Goal: Ask a question

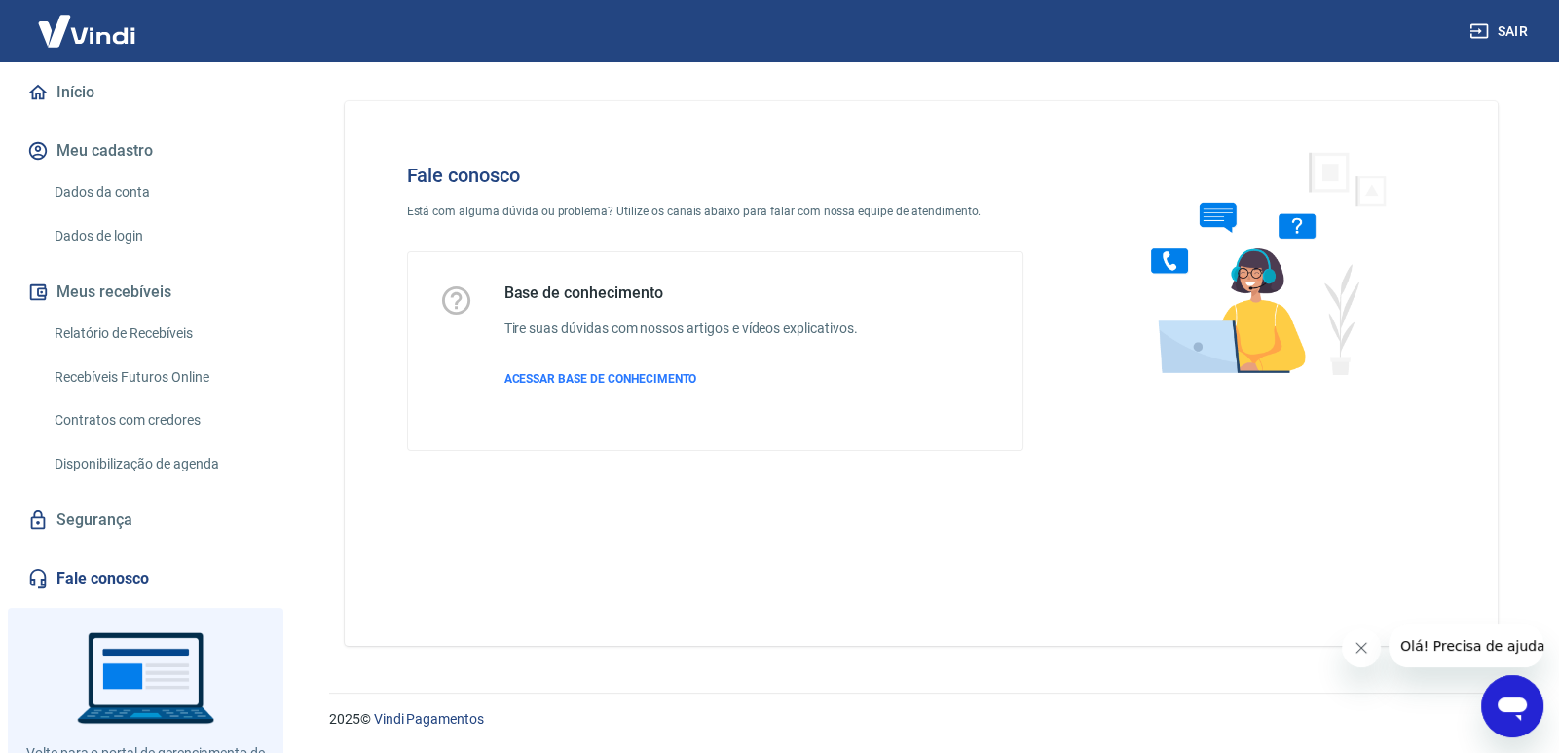
scroll to position [194, 0]
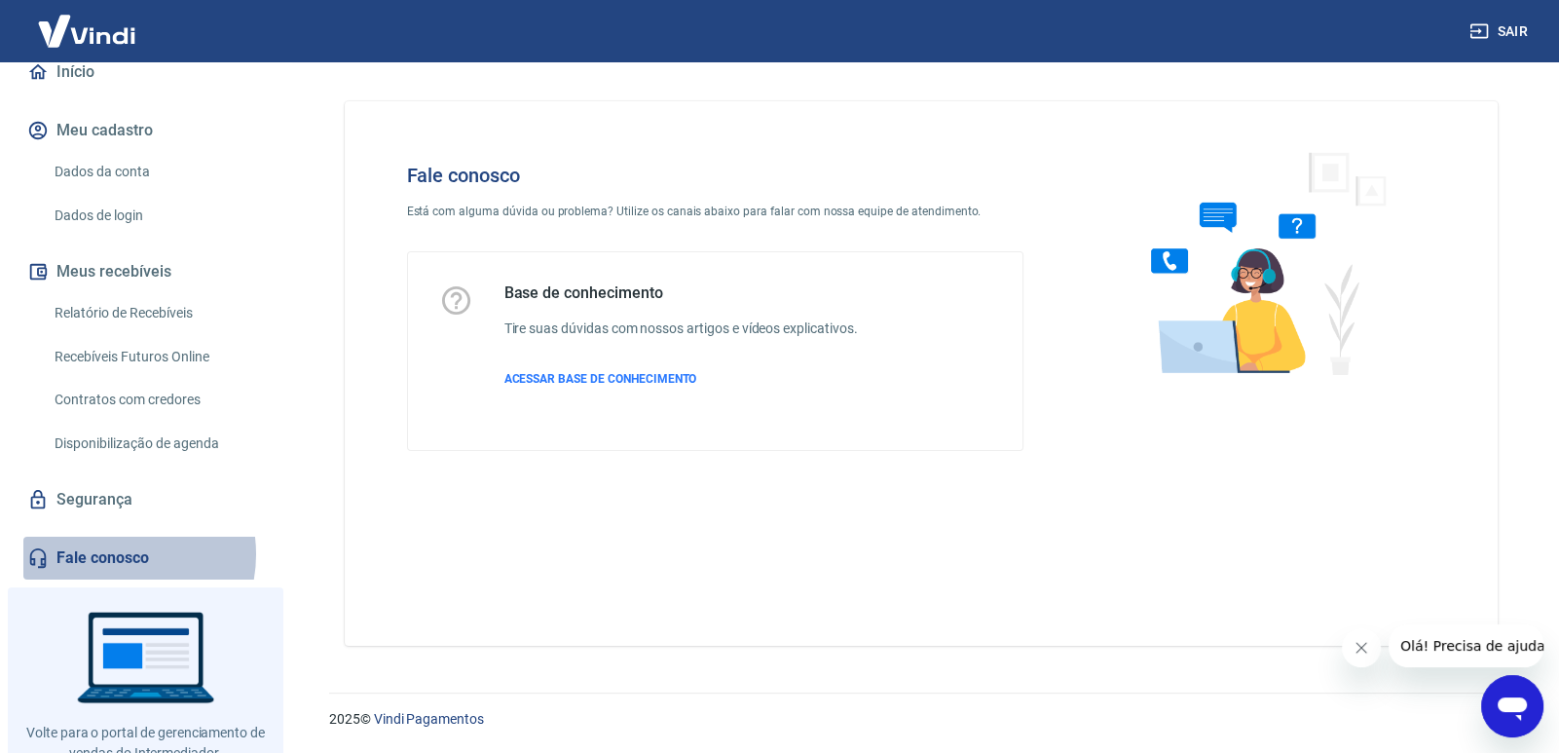
click at [111, 553] on link "Fale conosco" at bounding box center [145, 558] width 244 height 43
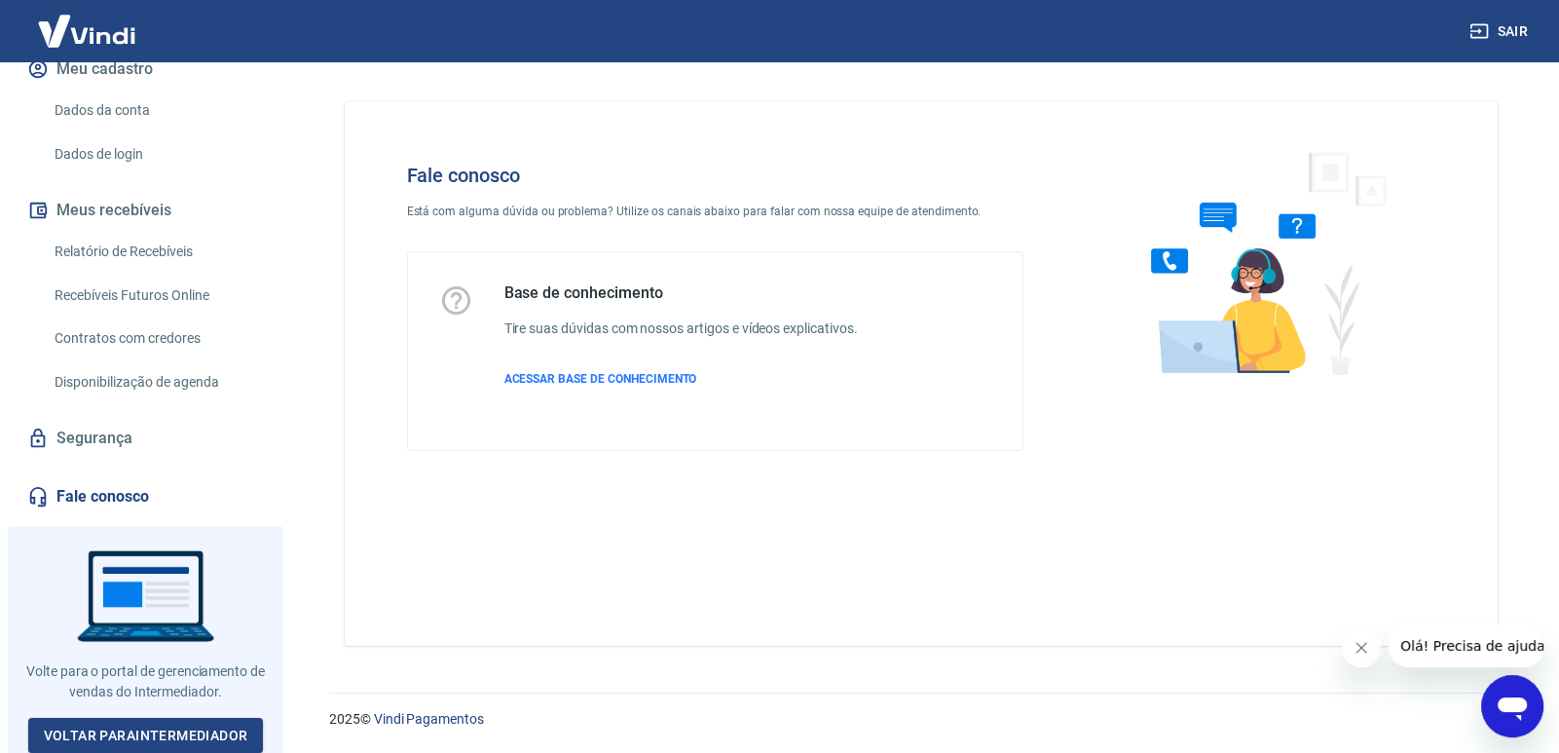
click at [1495, 688] on div "Abrir janela de mensagens" at bounding box center [1512, 706] width 58 height 58
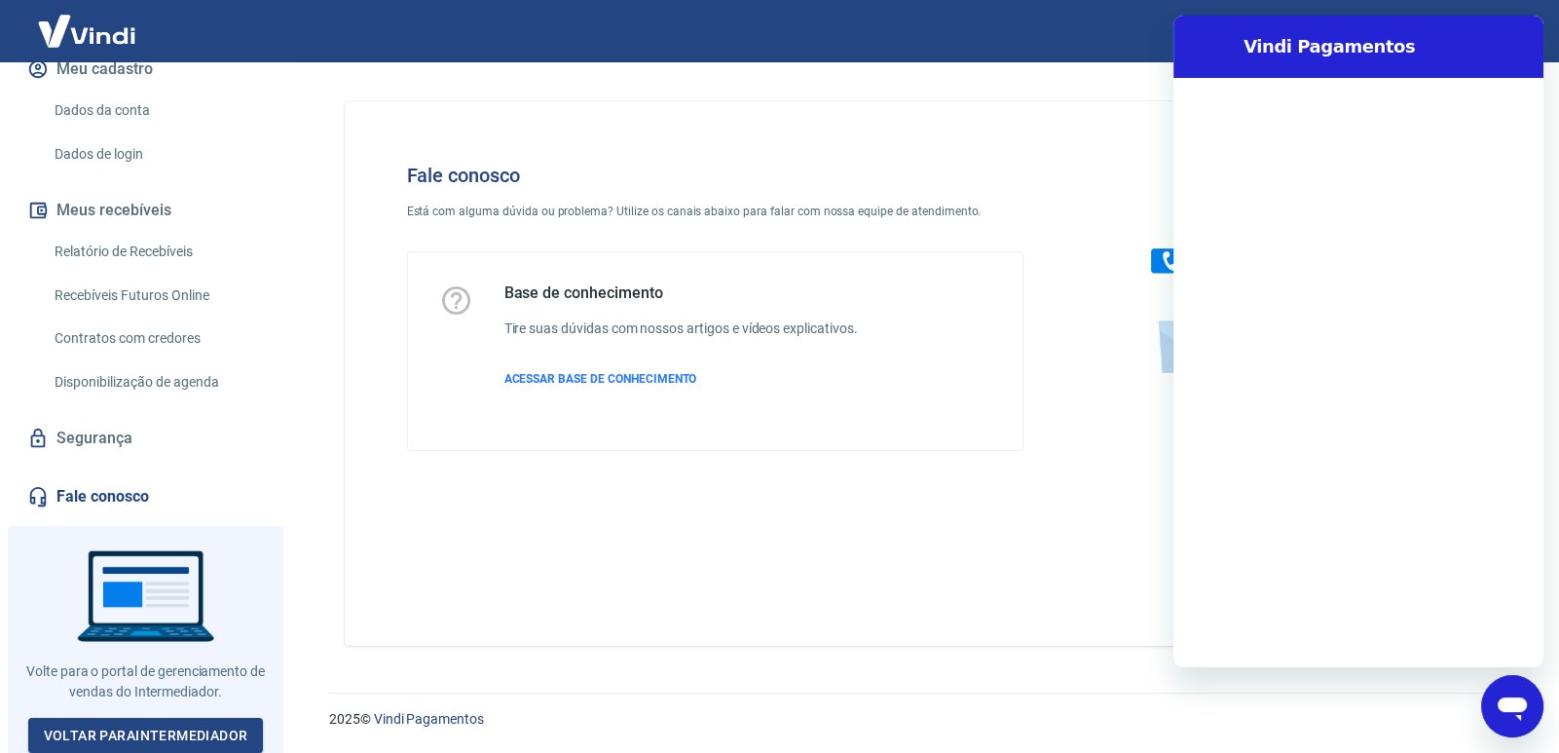
scroll to position [0, 0]
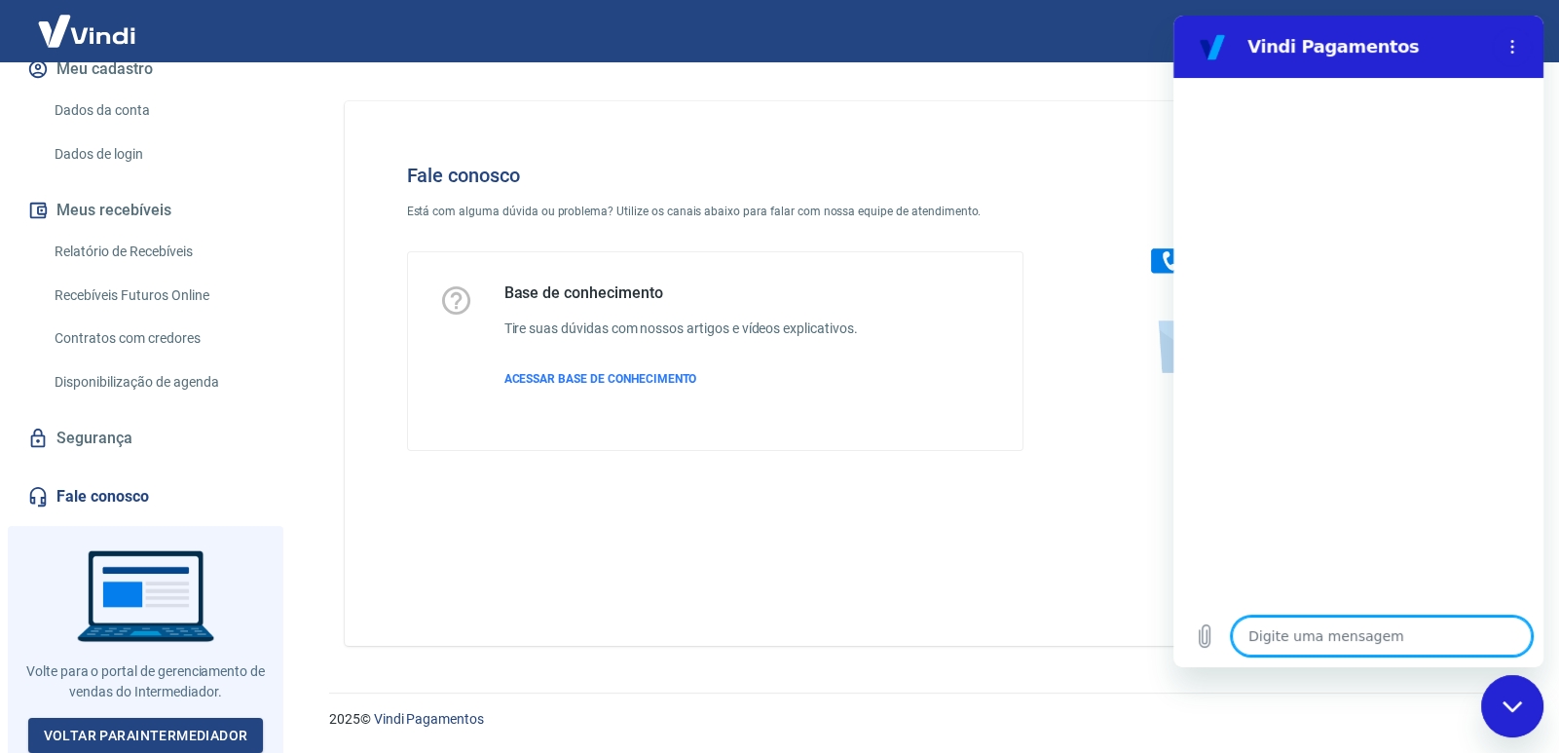
click at [1343, 643] on textarea at bounding box center [1382, 635] width 300 height 39
type textarea "o"
type textarea "x"
type textarea "ol"
type textarea "x"
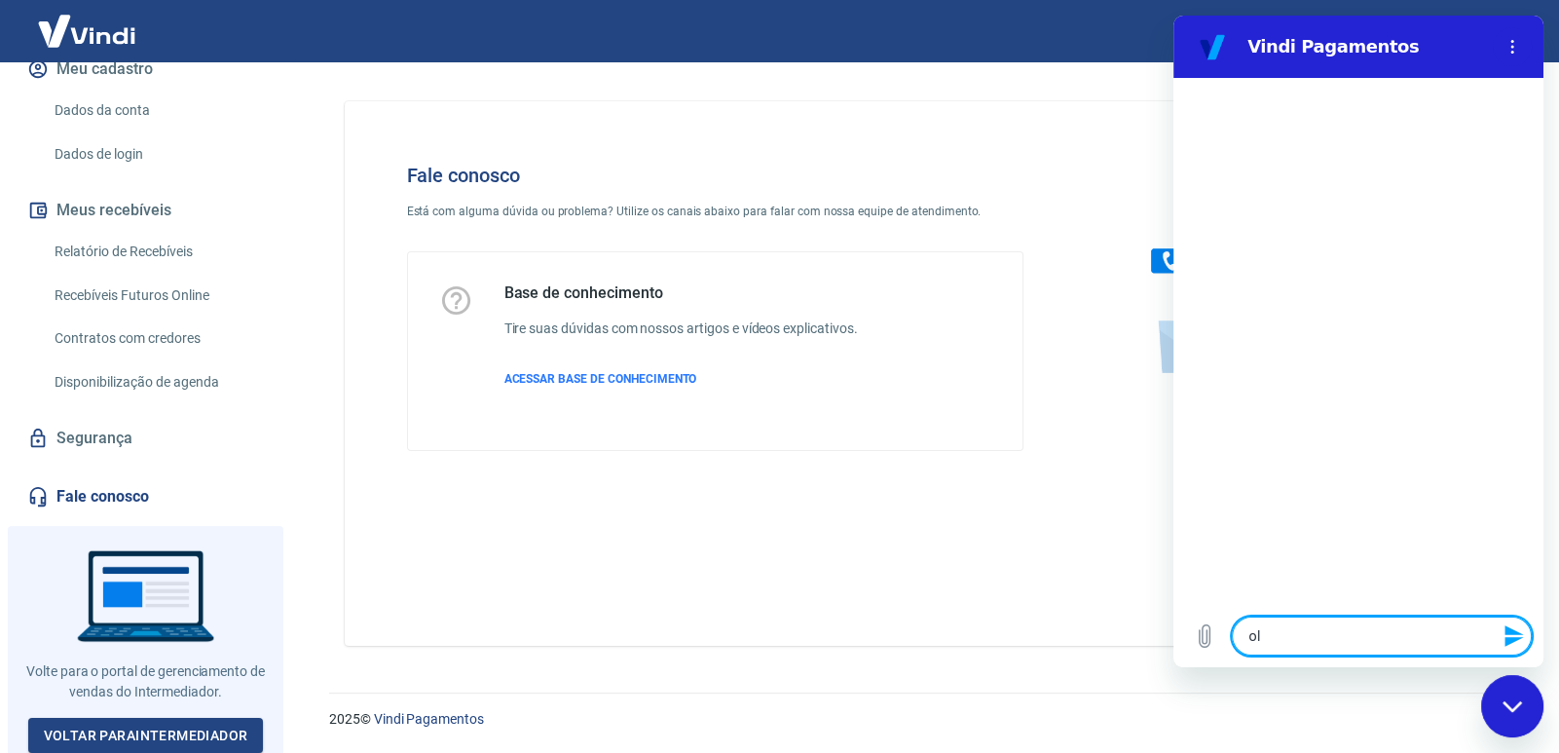
type textarea "olá"
type textarea "x"
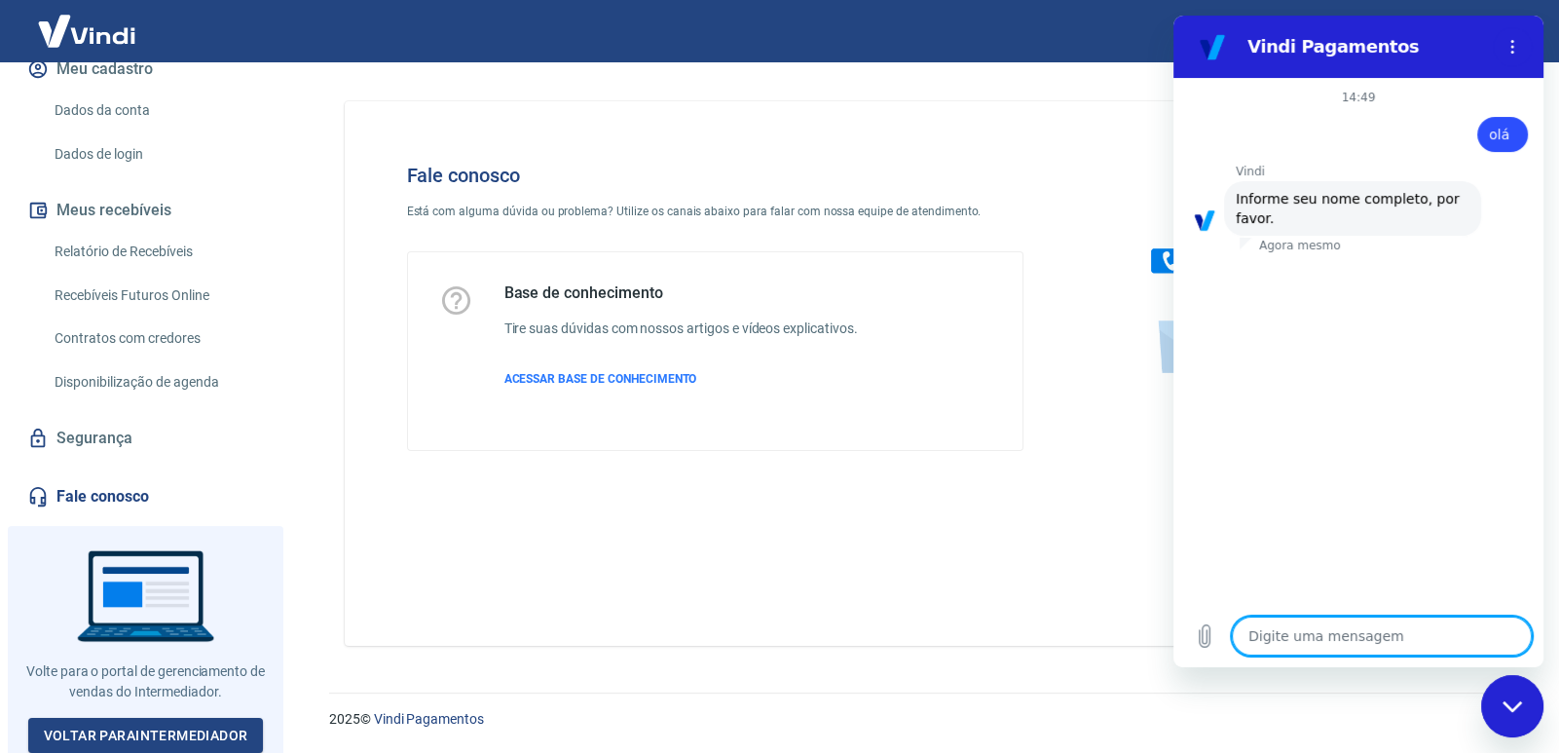
type textarea "R"
type textarea "x"
type textarea "Ra"
type textarea "x"
type textarea "Raf"
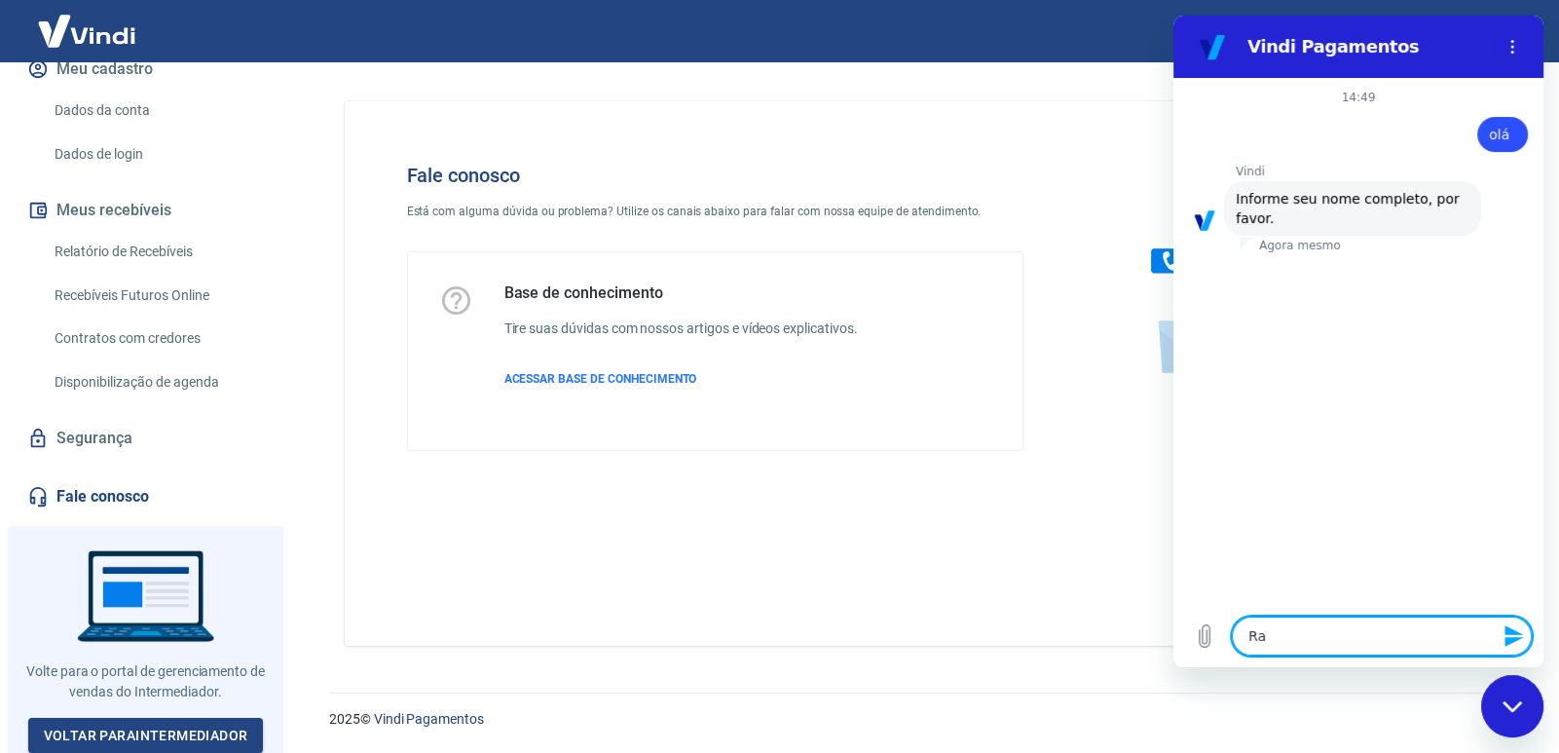
type textarea "x"
type textarea "Rafa"
type textarea "x"
type textarea "Rafae"
type textarea "x"
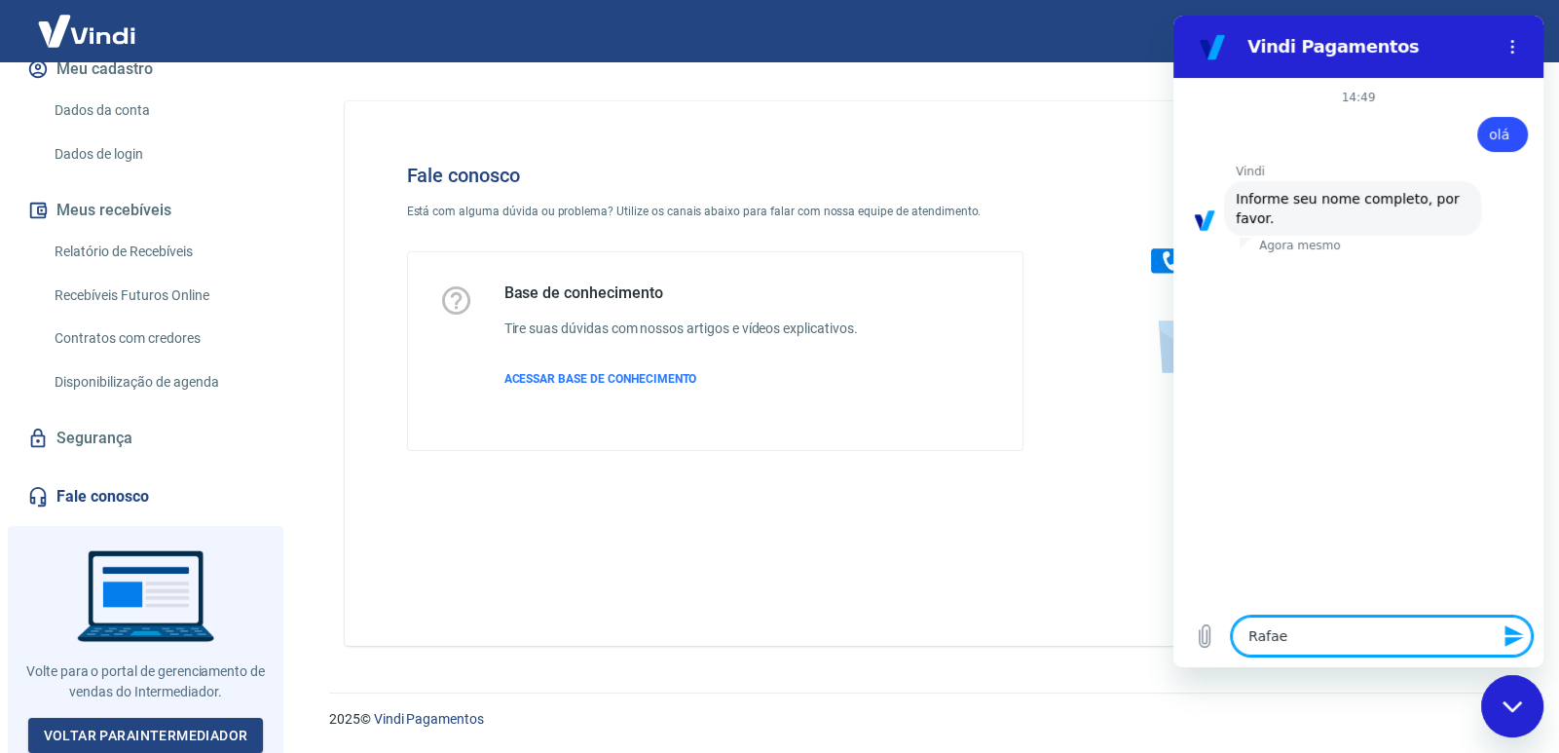
type textarea "[PERSON_NAME]"
type textarea "x"
type textarea "[PERSON_NAME]"
type textarea "x"
type textarea "[PERSON_NAME]"
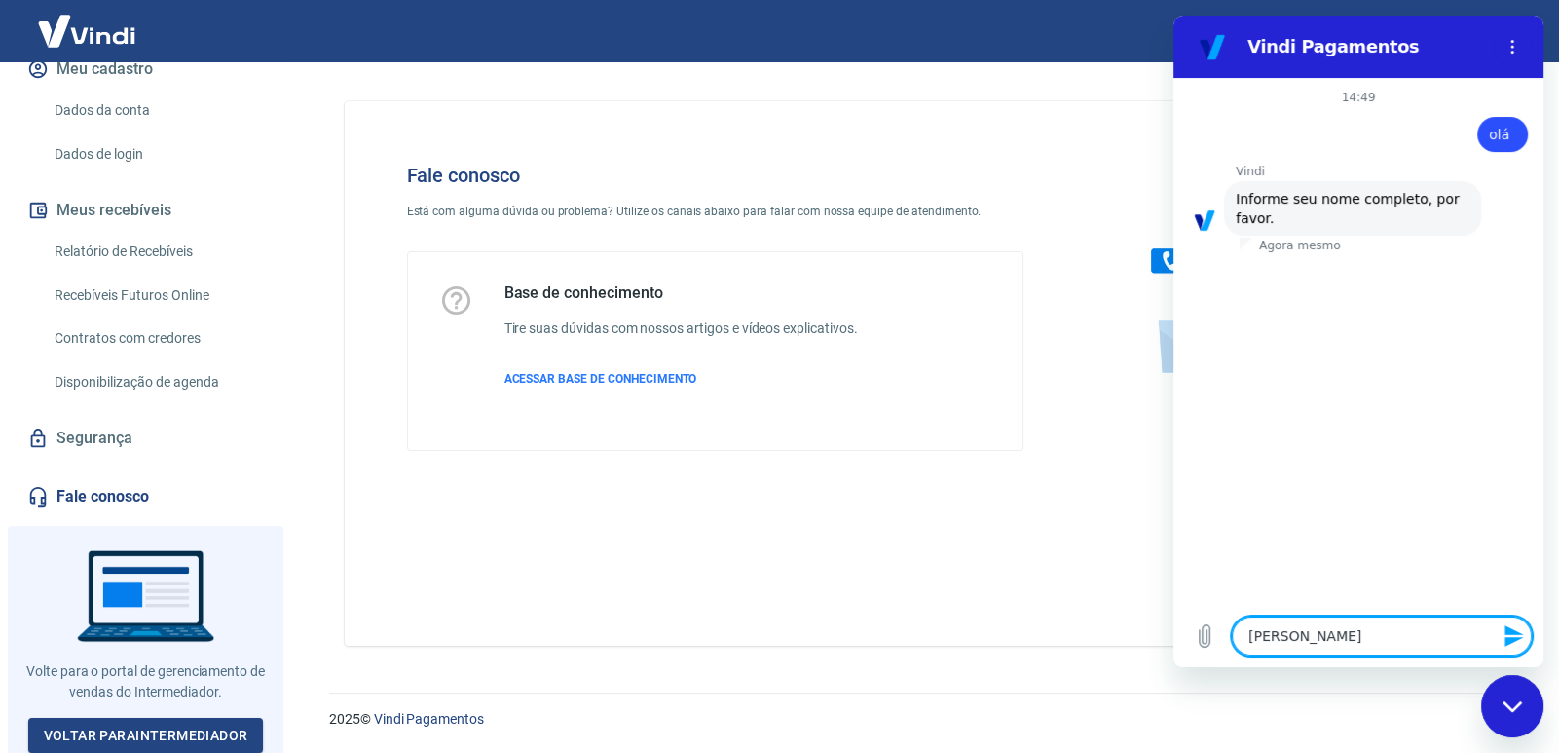
type textarea "x"
type textarea "[PERSON_NAME]"
type textarea "x"
type textarea "[PERSON_NAME]"
type textarea "x"
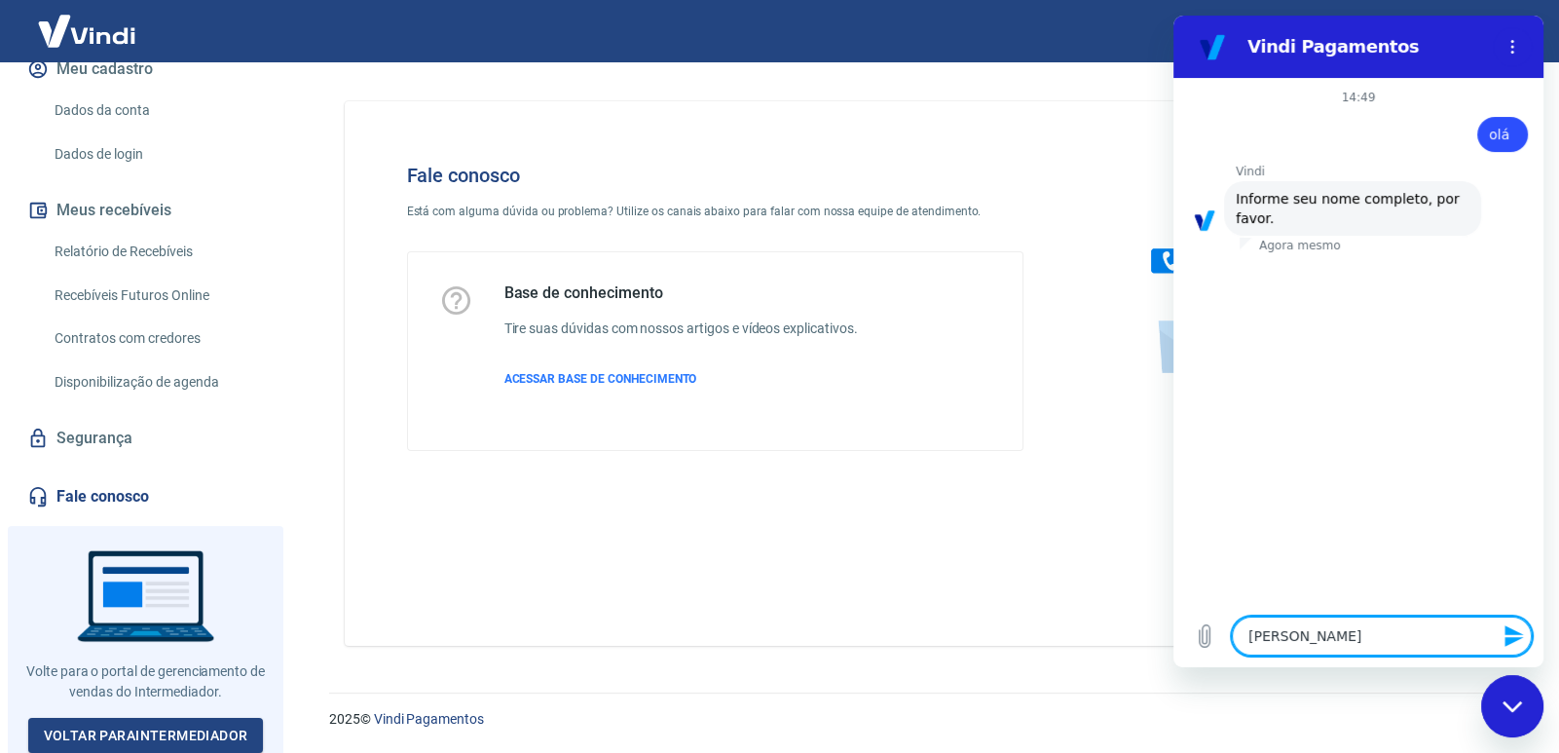
type textarea "[PERSON_NAME]"
type textarea "x"
type textarea "[PERSON_NAME]"
type textarea "x"
type textarea "[PERSON_NAME]"
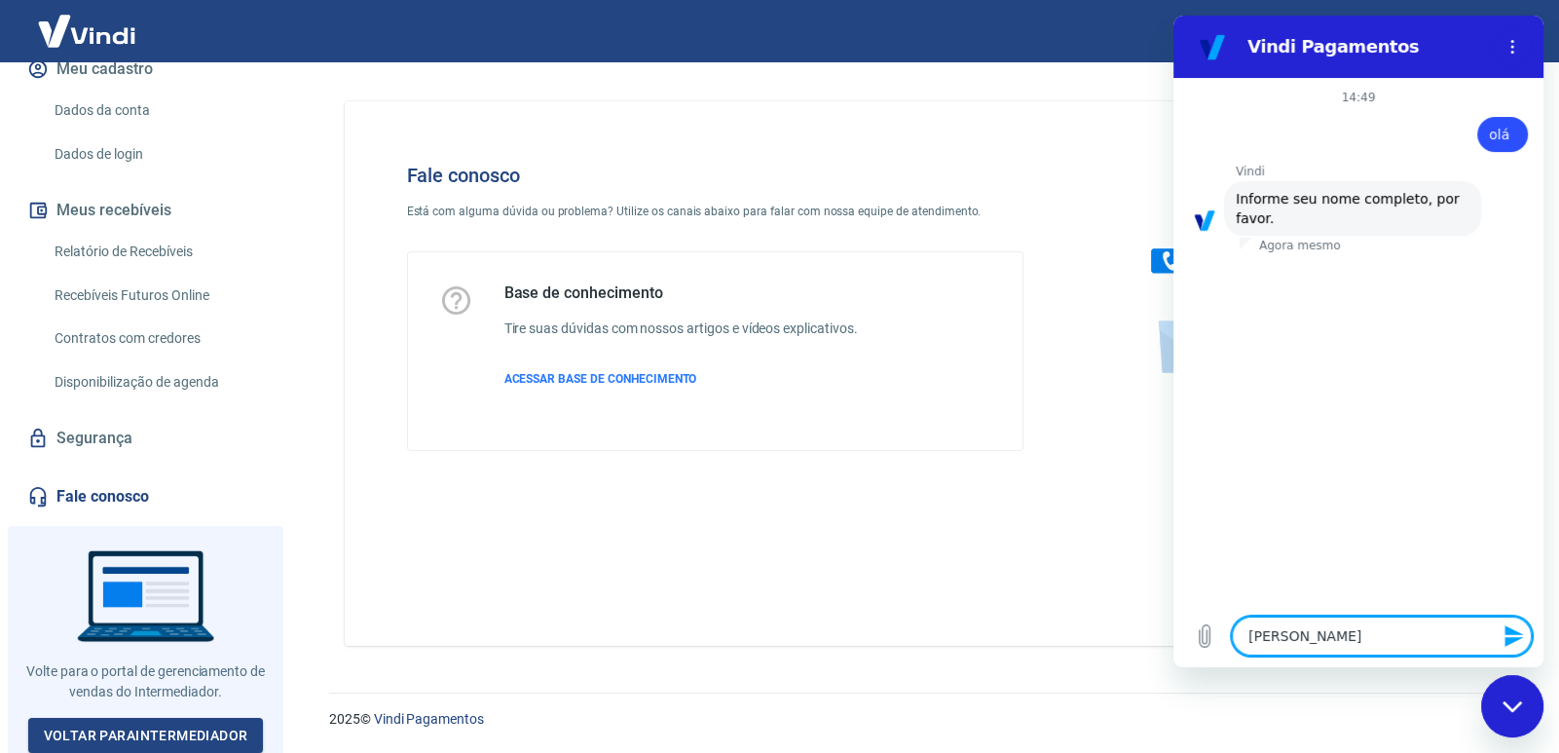
type textarea "x"
type textarea "[PERSON_NAME]"
type textarea "x"
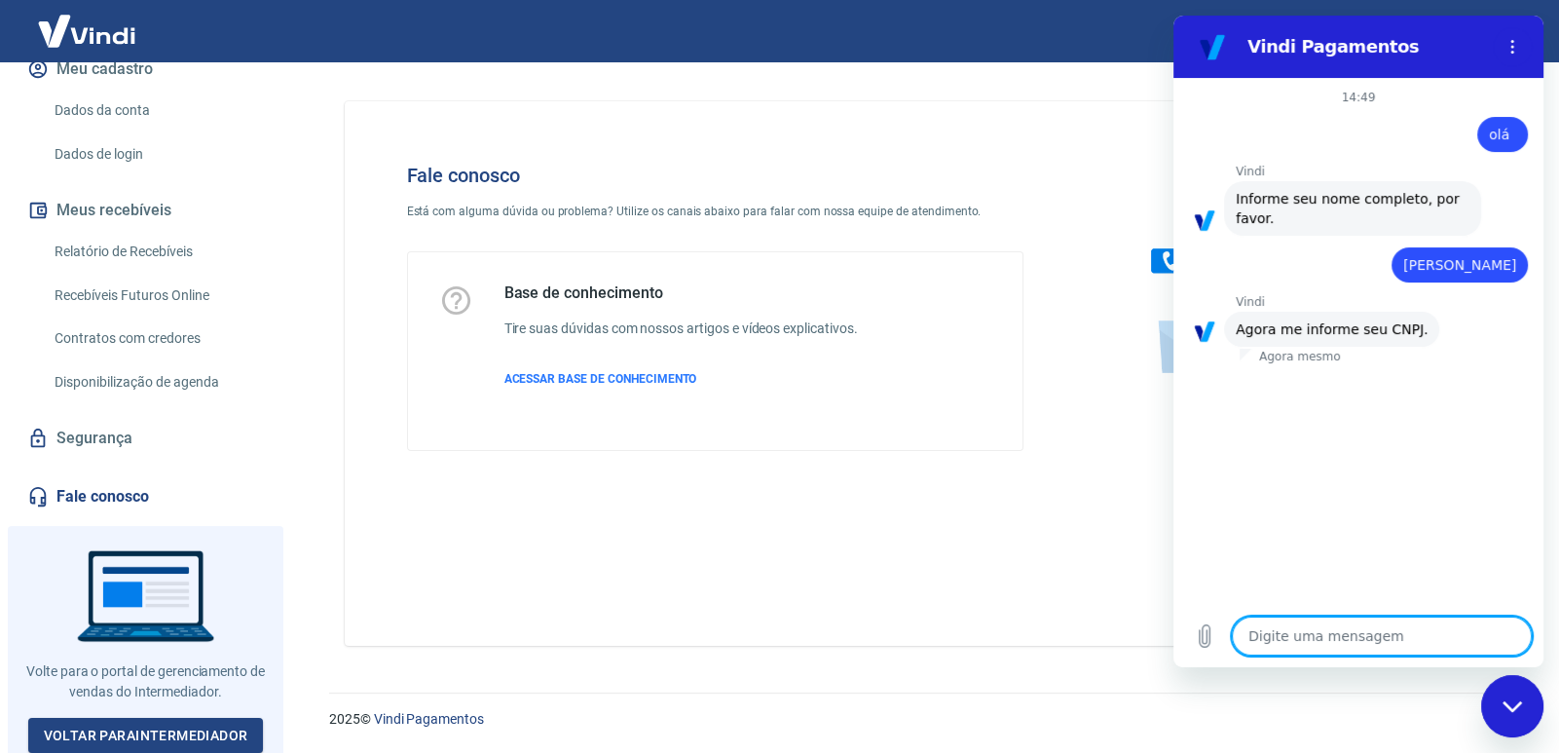
type textarea "4"
type textarea "x"
type textarea "40"
type textarea "x"
type textarea "408"
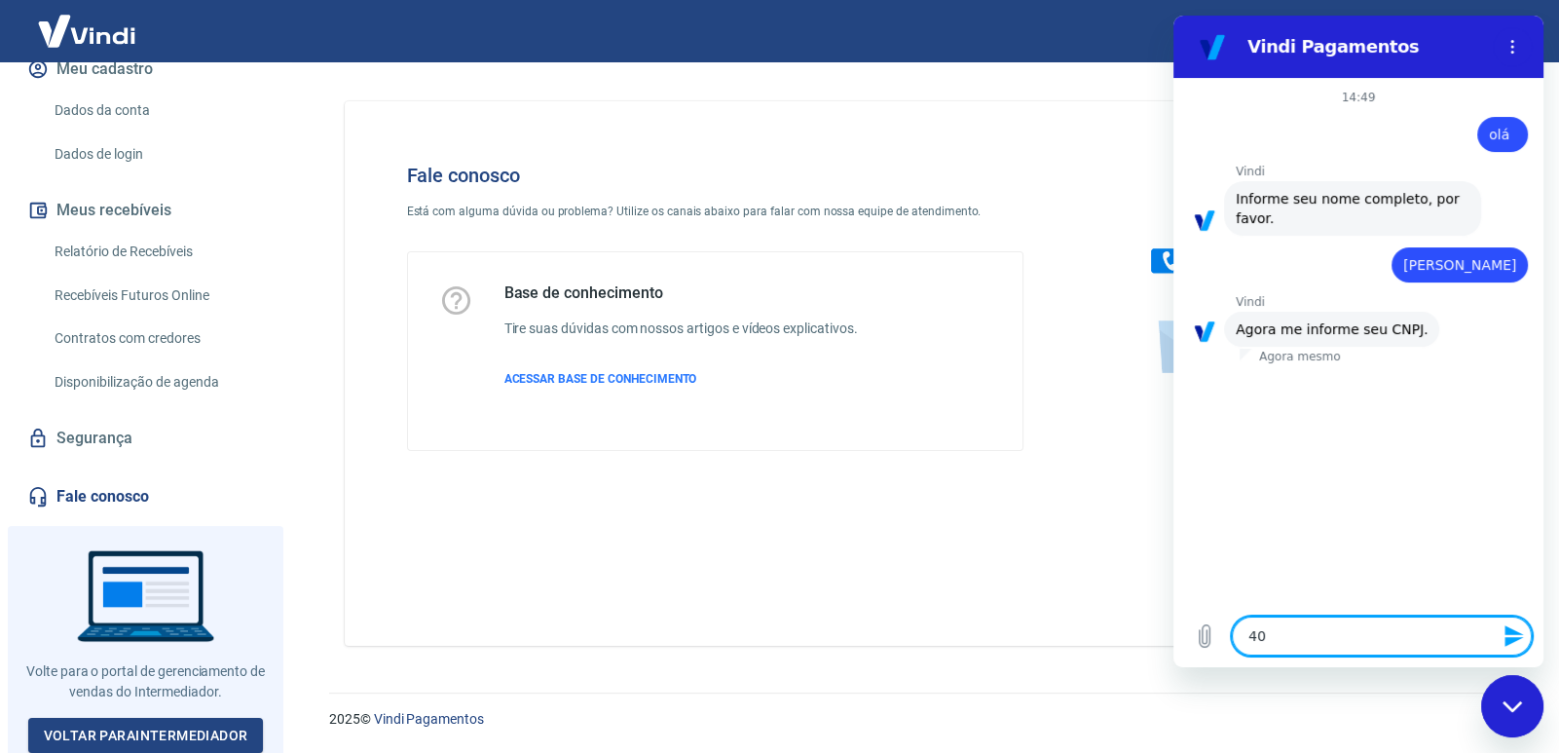
type textarea "x"
type textarea "4080"
type textarea "x"
type textarea "40804"
type textarea "x"
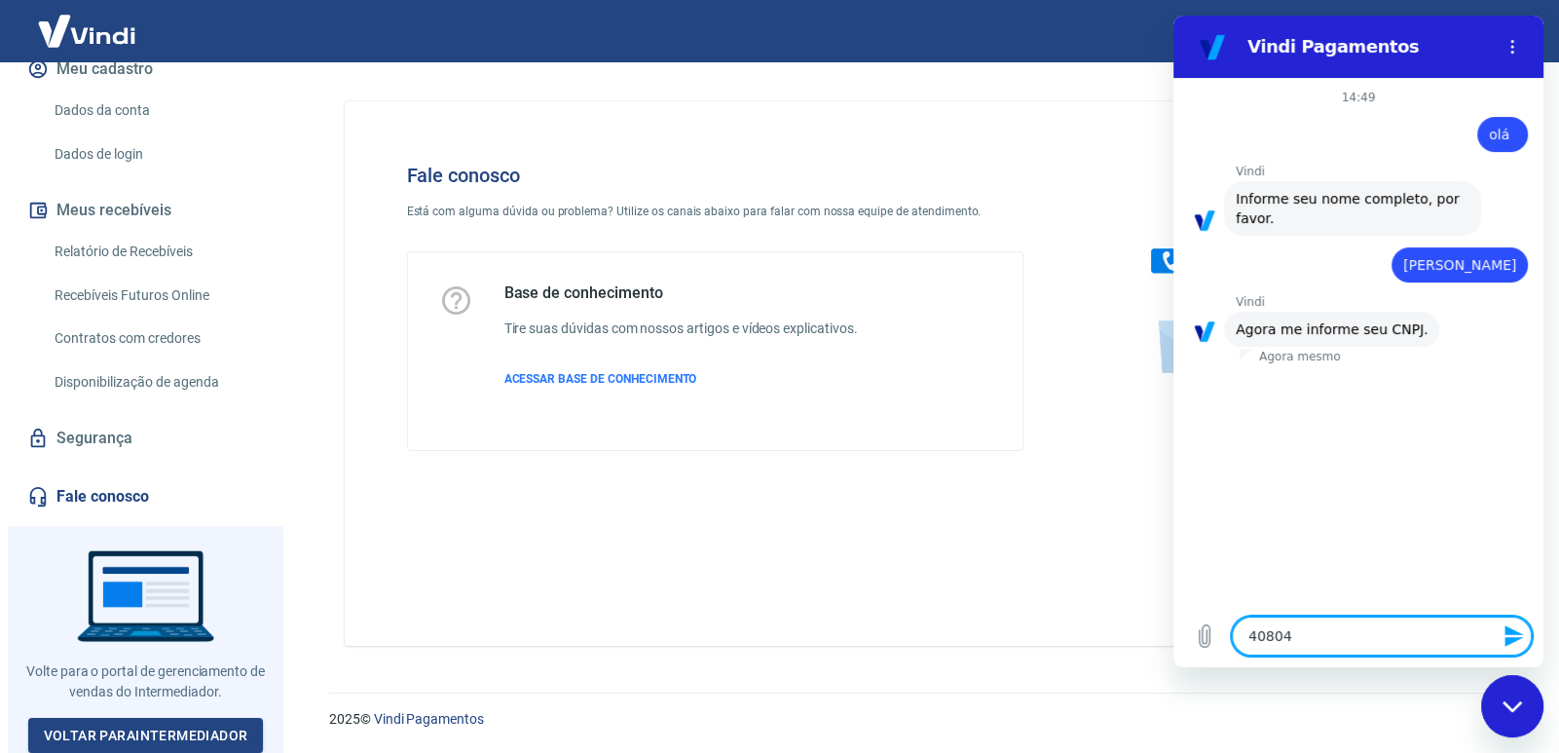
type textarea "408044"
type textarea "x"
type textarea "4080447"
type textarea "x"
type textarea "40804477"
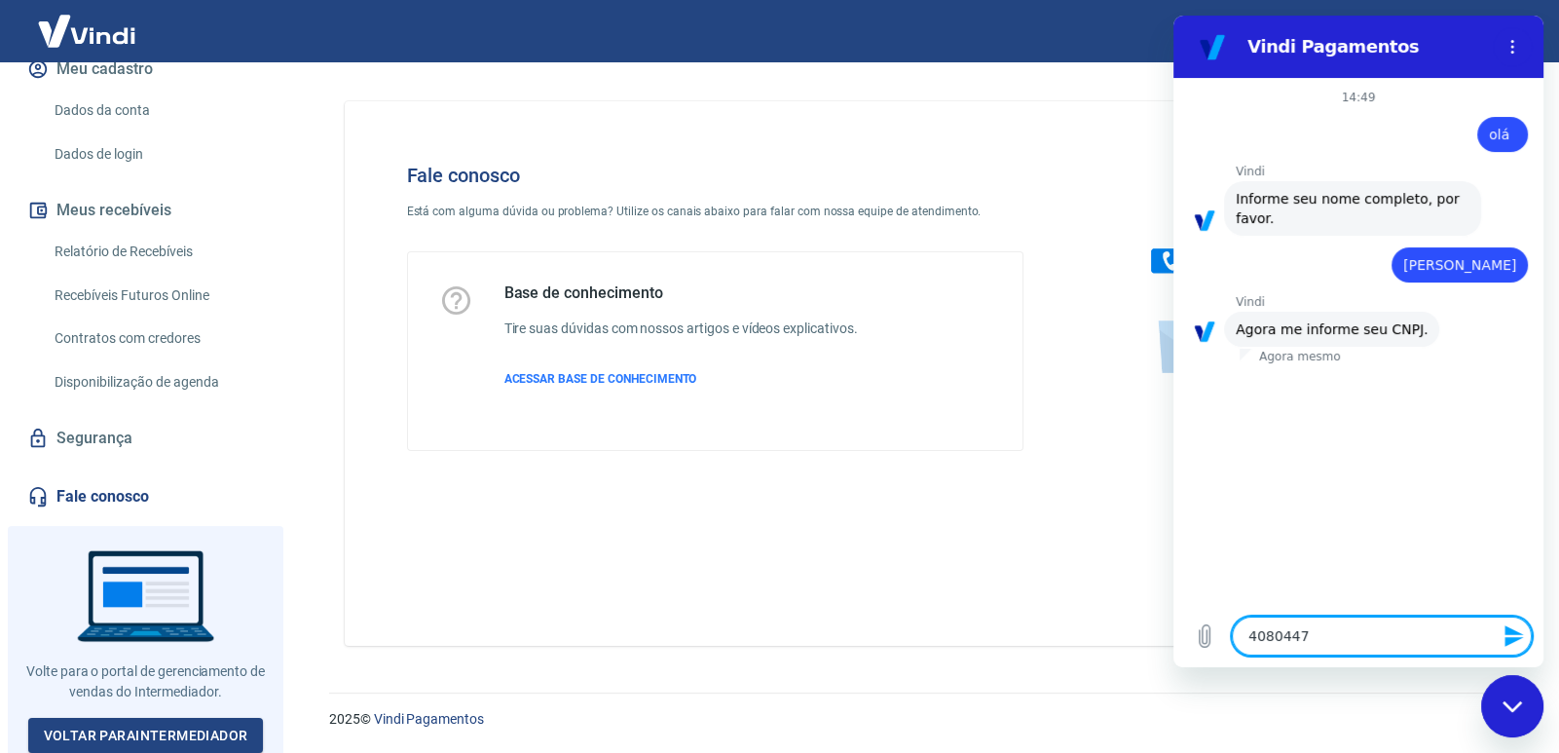
type textarea "x"
type textarea "408044770"
type textarea "x"
type textarea "4080447700"
type textarea "x"
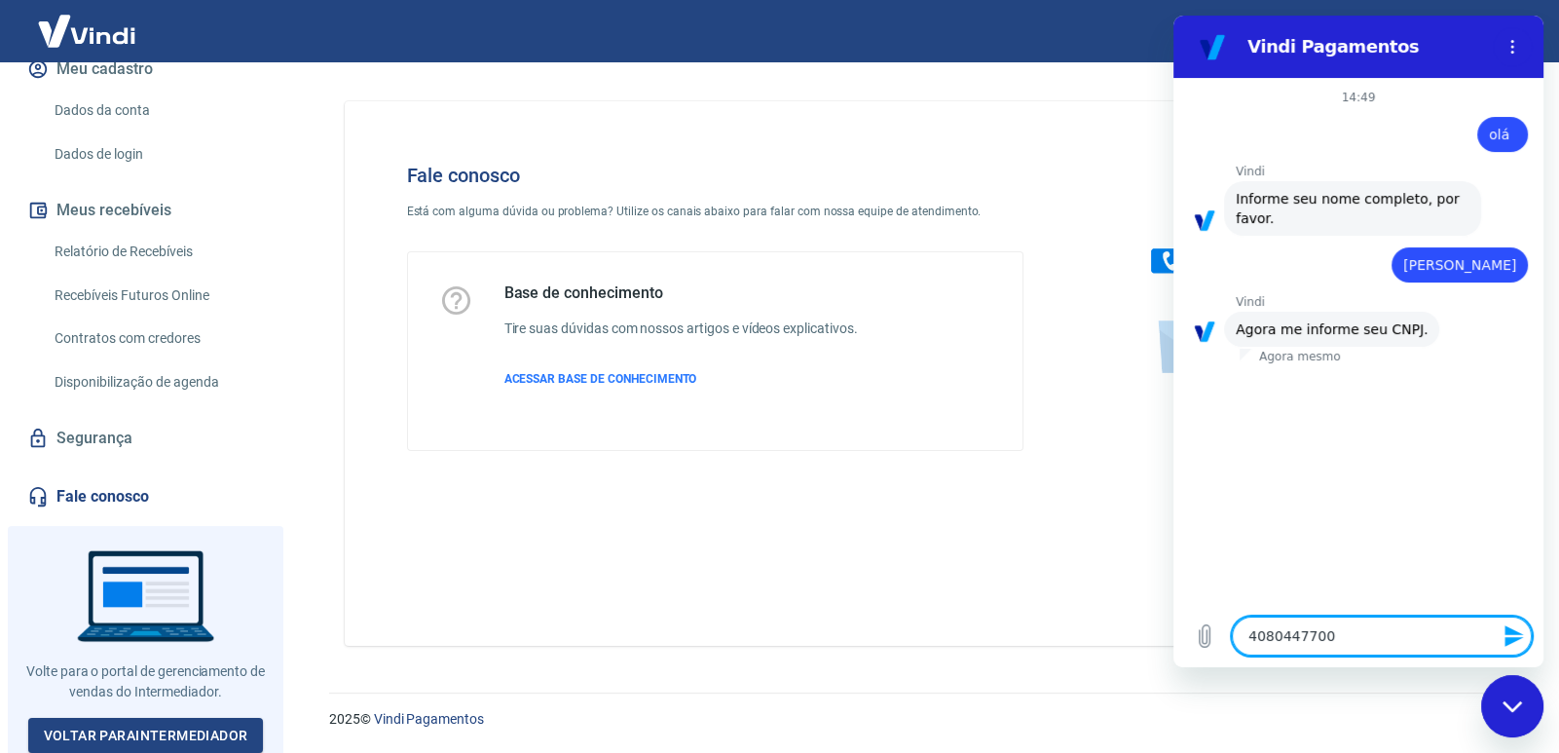
type textarea "40804477001"
type textarea "x"
type textarea "4080447700"
type textarea "x"
type textarea "40804477000"
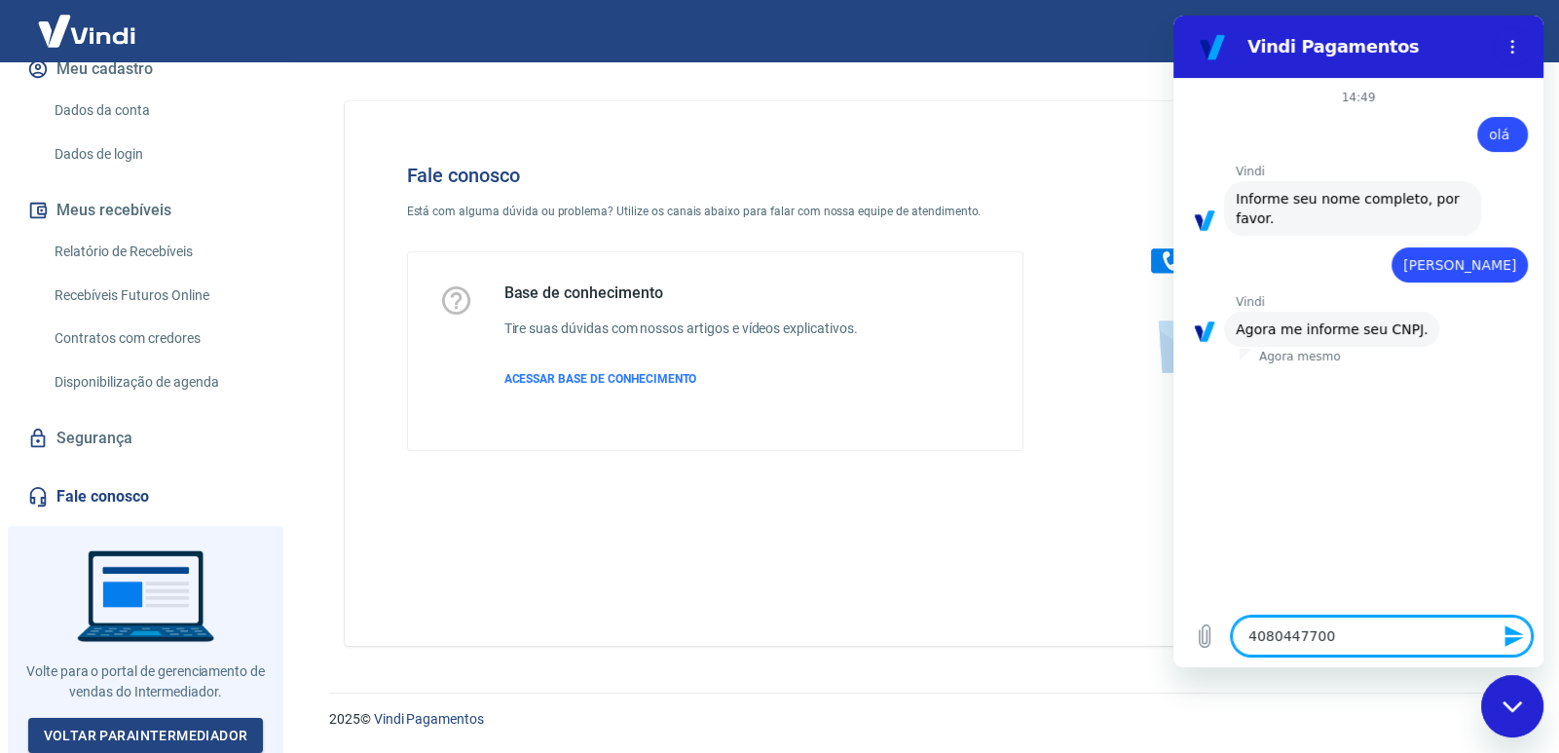
type textarea "x"
type textarea "408044770001"
type textarea "x"
type textarea "4080447700014"
type textarea "x"
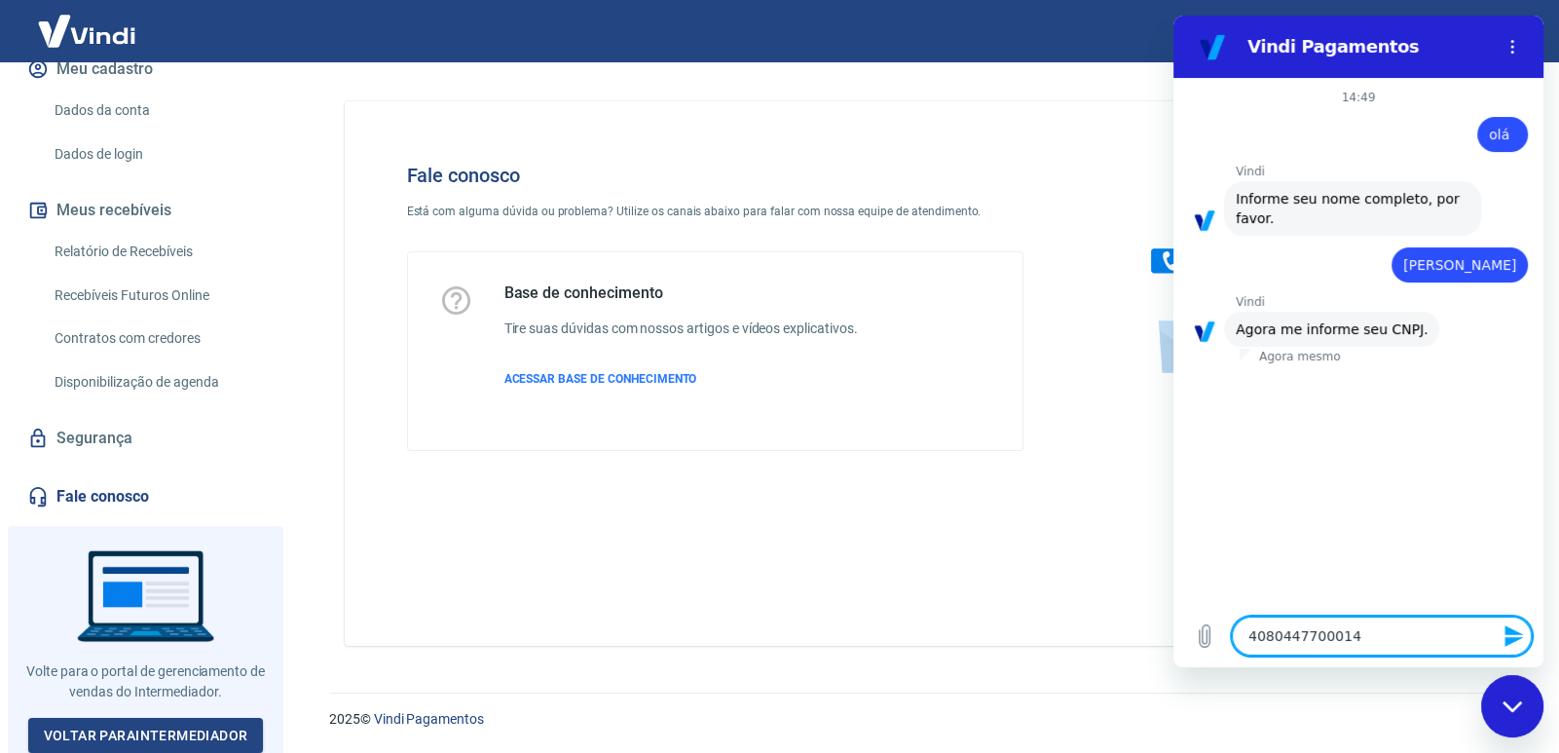
type textarea "40804477000144"
type textarea "x"
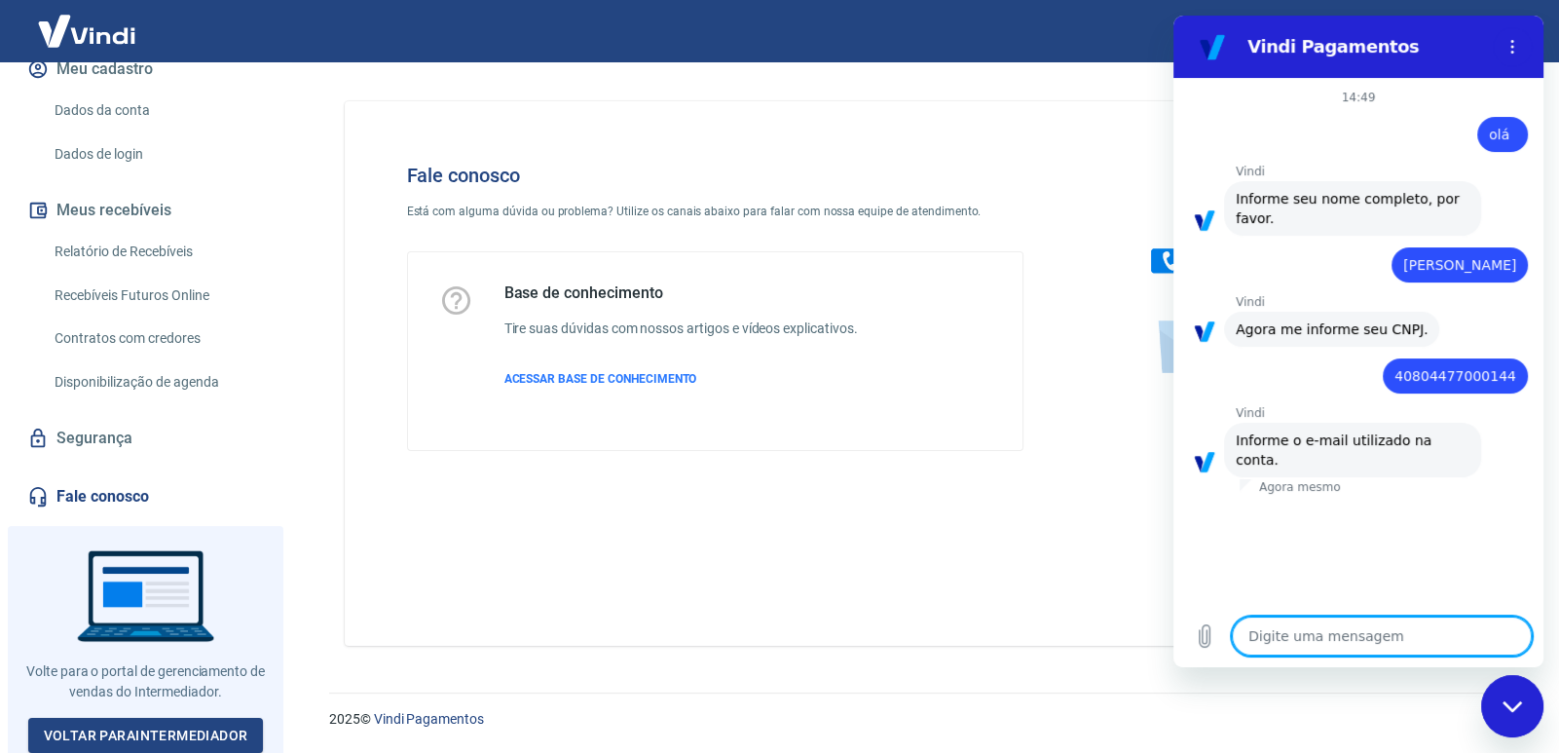
type textarea "x"
click at [1278, 630] on textarea at bounding box center [1382, 635] width 300 height 39
type textarea "f"
type textarea "x"
type textarea "fi"
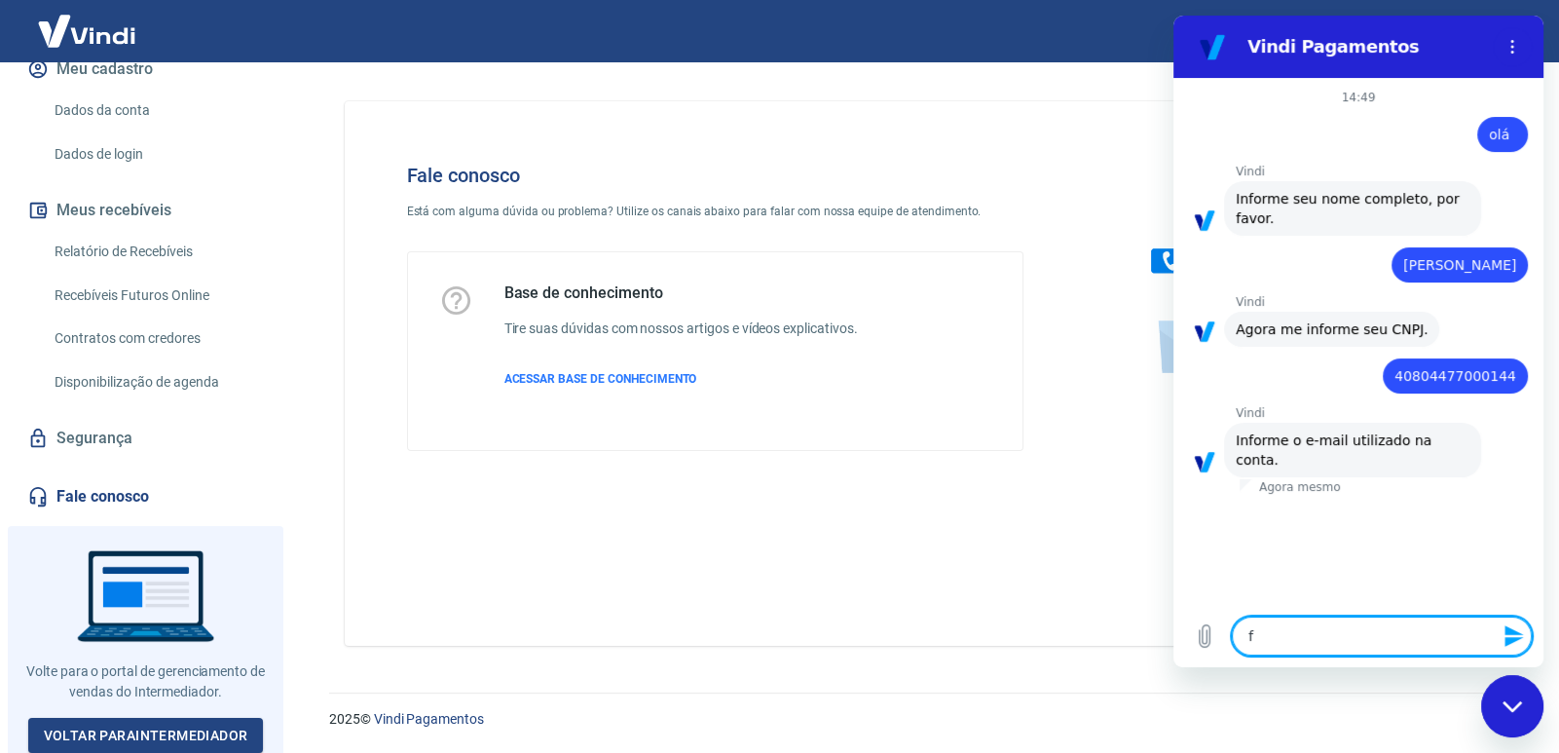
type textarea "x"
type textarea "fin"
type textarea "x"
type textarea "fina"
type textarea "x"
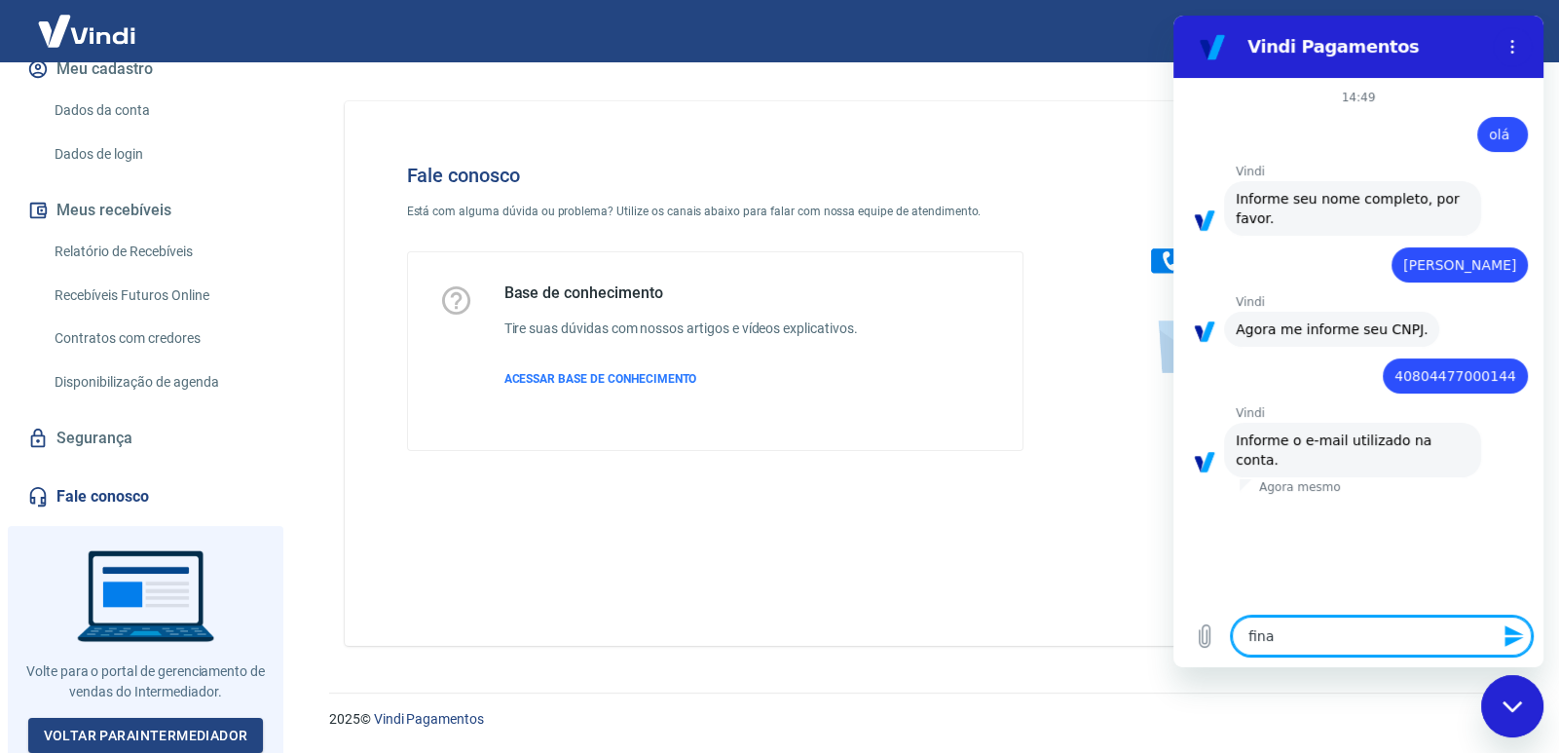
type textarea "finan"
type textarea "x"
type textarea "financ"
type textarea "x"
type textarea "finance"
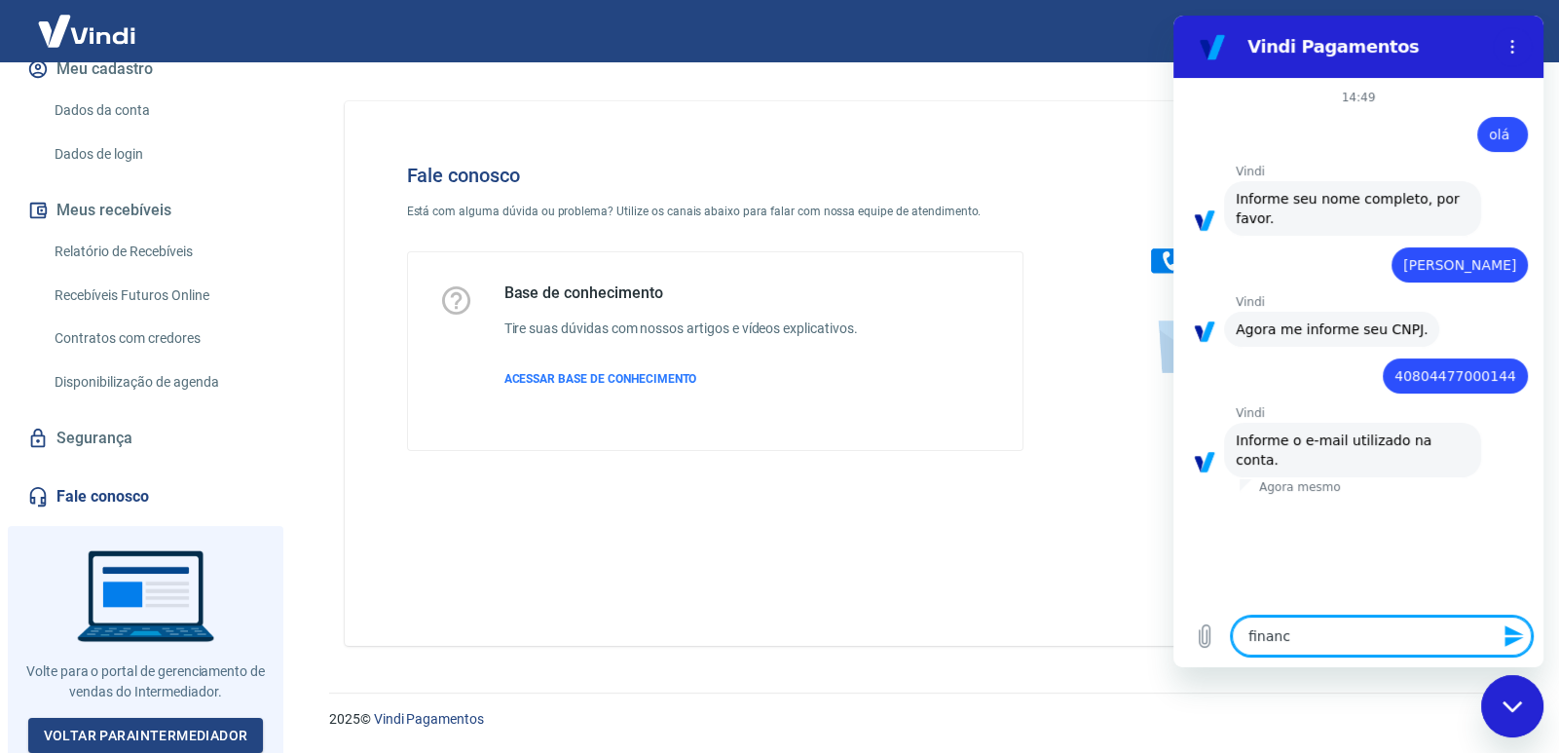
type textarea "x"
type textarea "financei"
type textarea "x"
type textarea "financeir"
type textarea "x"
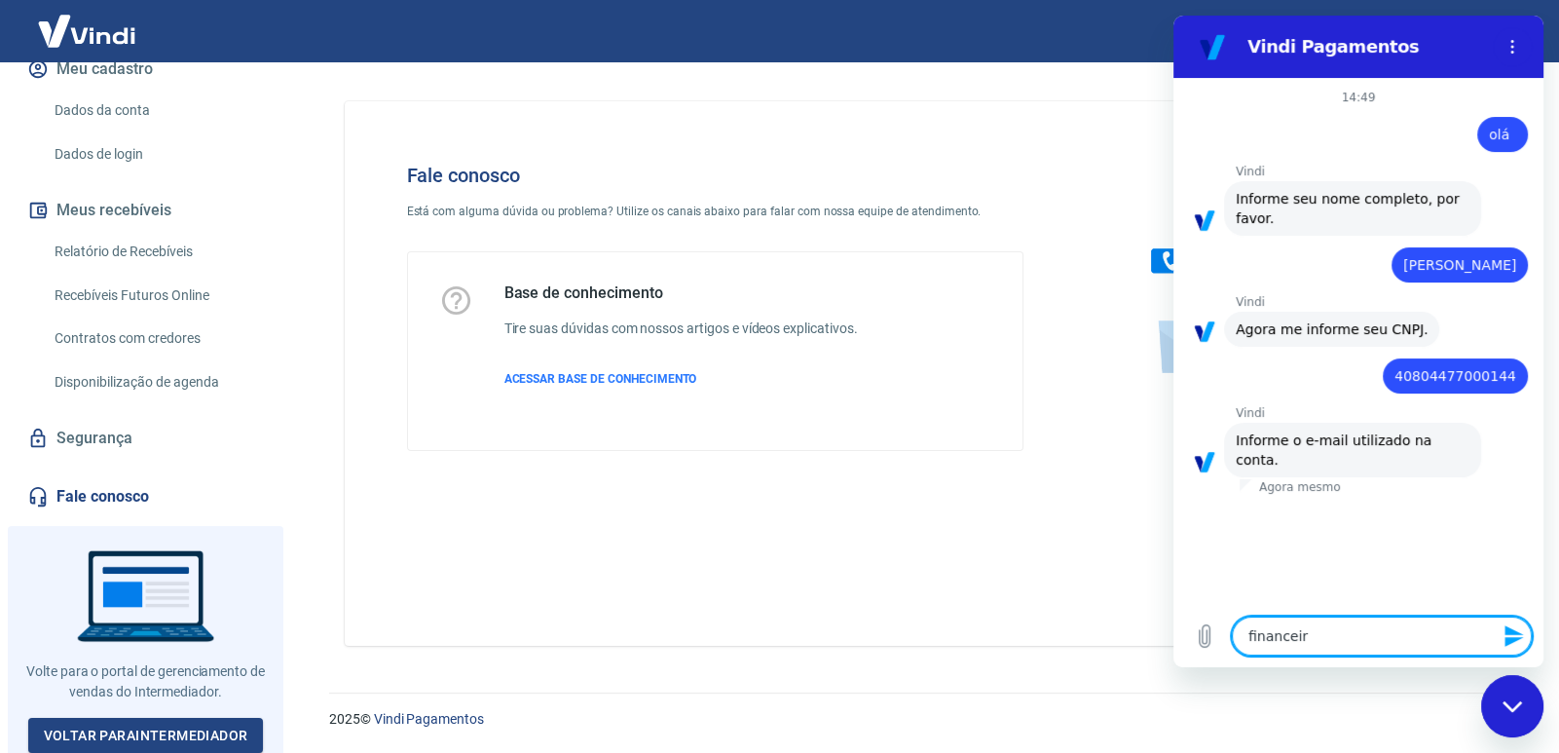
type textarea "financeiro"
type textarea "x"
type textarea "financeiro@"
type textarea "x"
type textarea "financeiro@e"
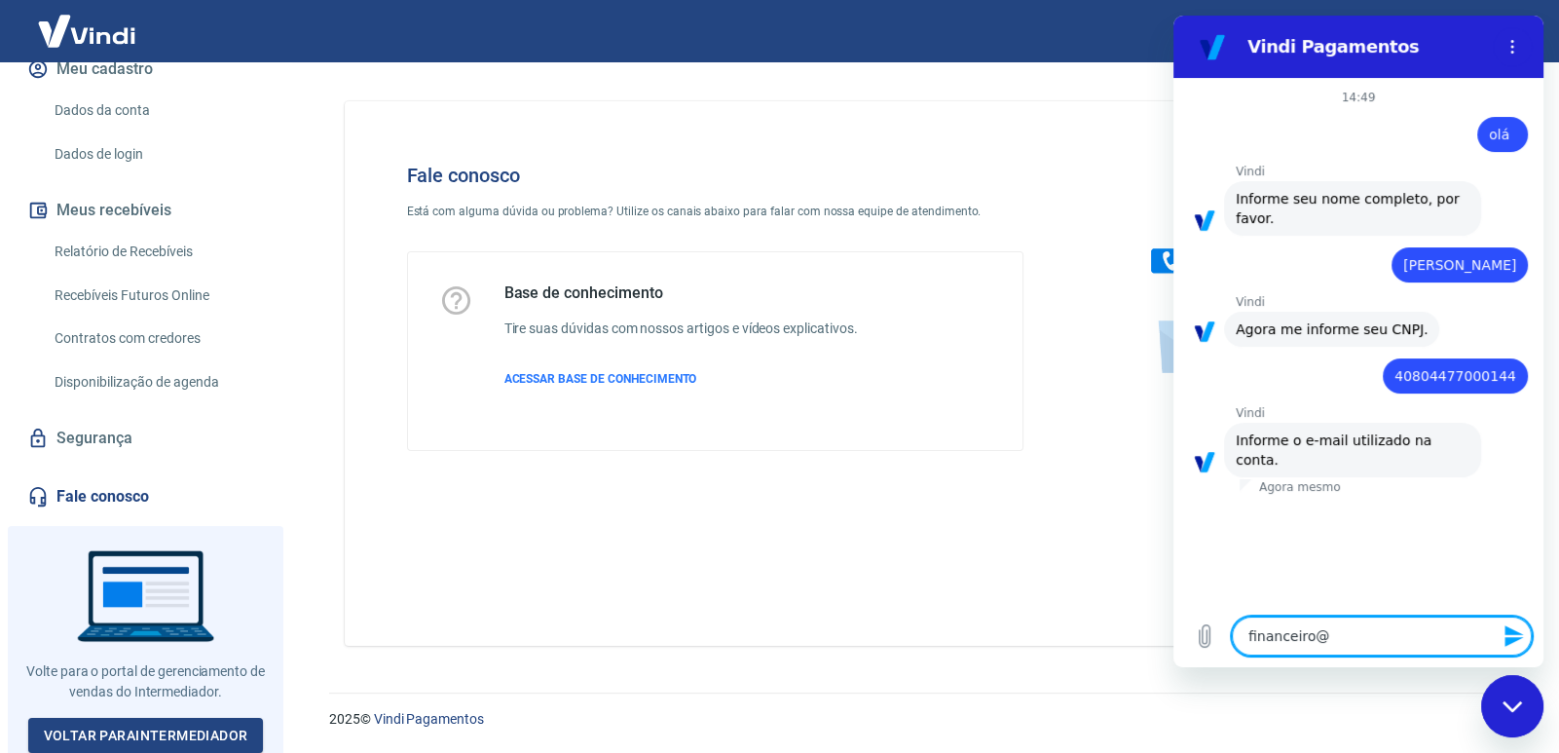
type textarea "x"
type textarea "financeiro@ed"
type textarea "x"
type textarea "financeiro@edi"
type textarea "x"
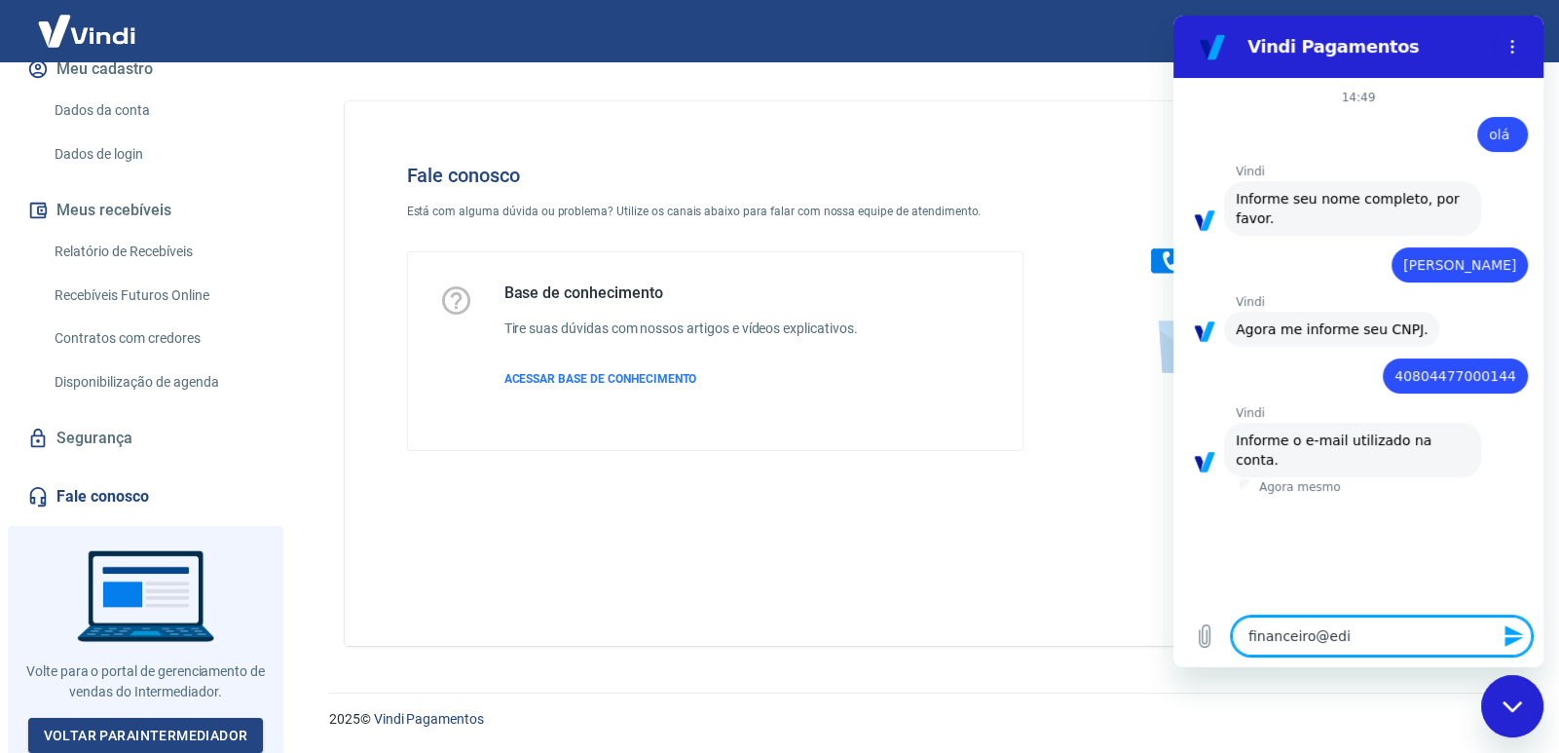
type textarea "financeiro@edit"
type textarea "x"
type textarea "financeiro@edito"
type textarea "x"
type textarea "financeiro@editor"
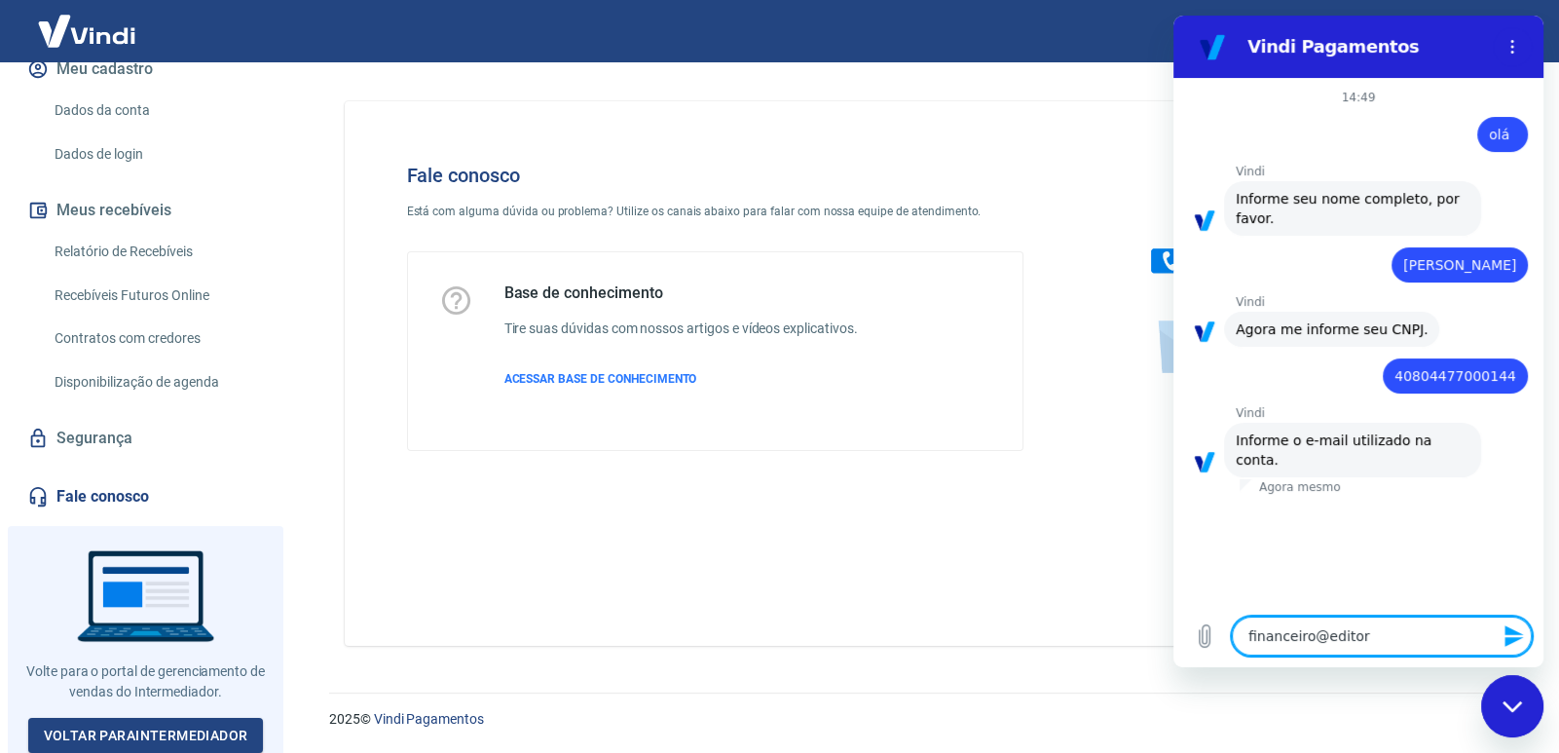
type textarea "x"
type textarea "financeiro@editora"
type textarea "x"
type textarea "financeiro@editora"
type textarea "x"
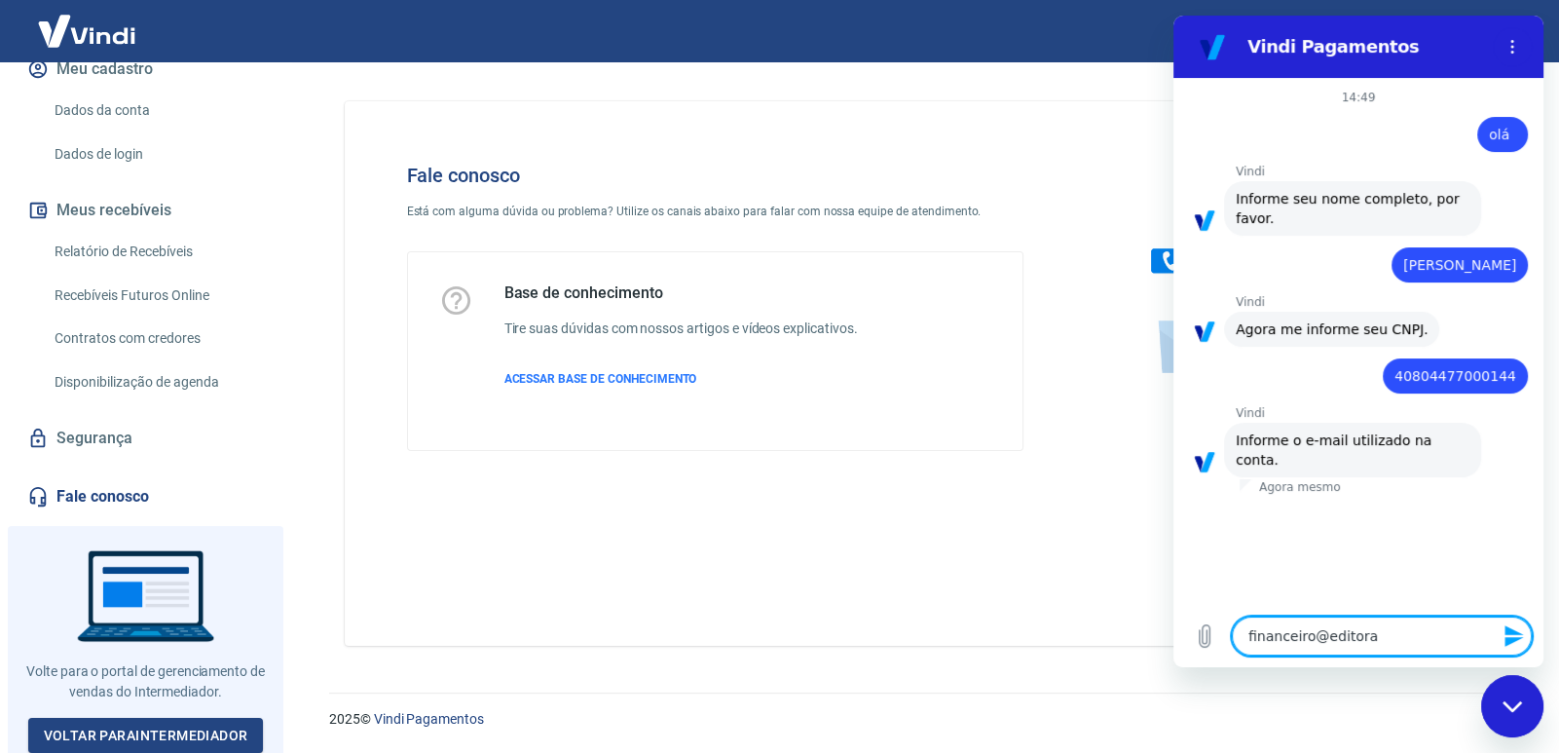
type textarea "financeiro@editora"
type textarea "x"
type textarea "financeiro@editorah"
type textarea "x"
type textarea "financeiro@editorahe"
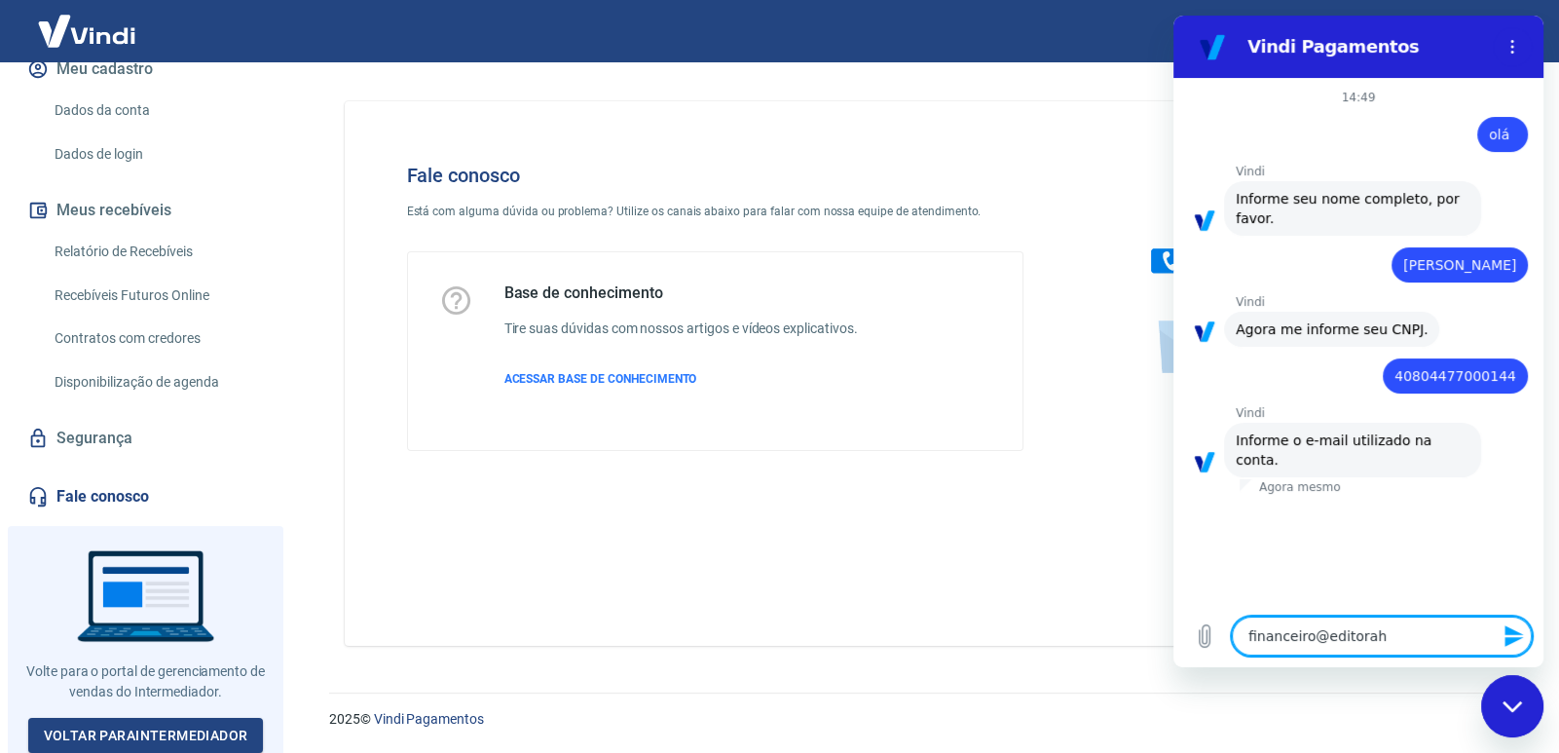
type textarea "x"
type textarea "financeiro@editorahez"
type textarea "x"
type textarea "financeiro@editorahezi"
type textarea "x"
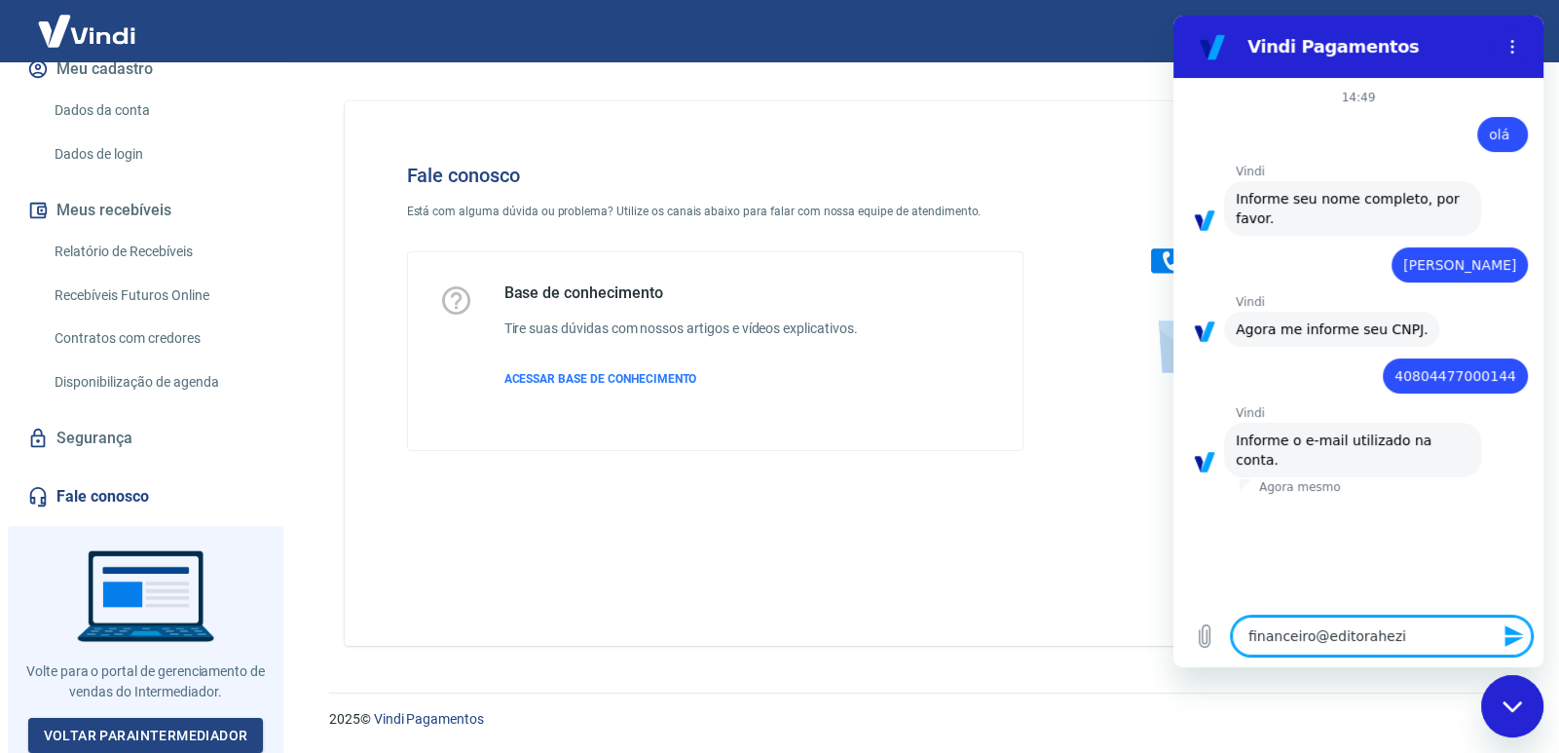
type textarea "financeiro@editorahezio"
type textarea "x"
type textarea "financeiro@editorahezio,"
type textarea "x"
type textarea "financeiro@editorahezio,m"
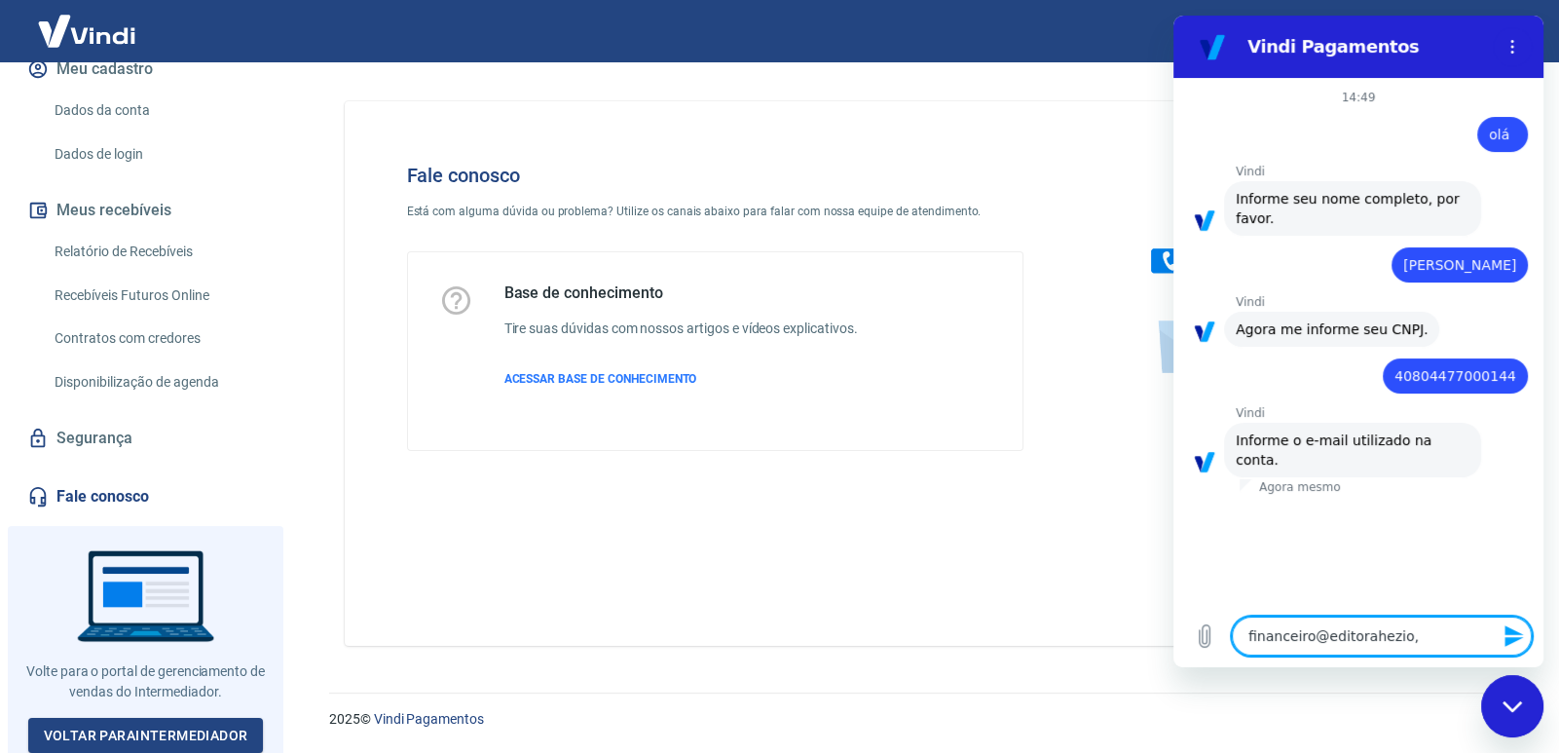
type textarea "x"
type textarea "financeiro@editorahezio,"
type textarea "x"
type textarea "financeiro@editorahezio"
type textarea "x"
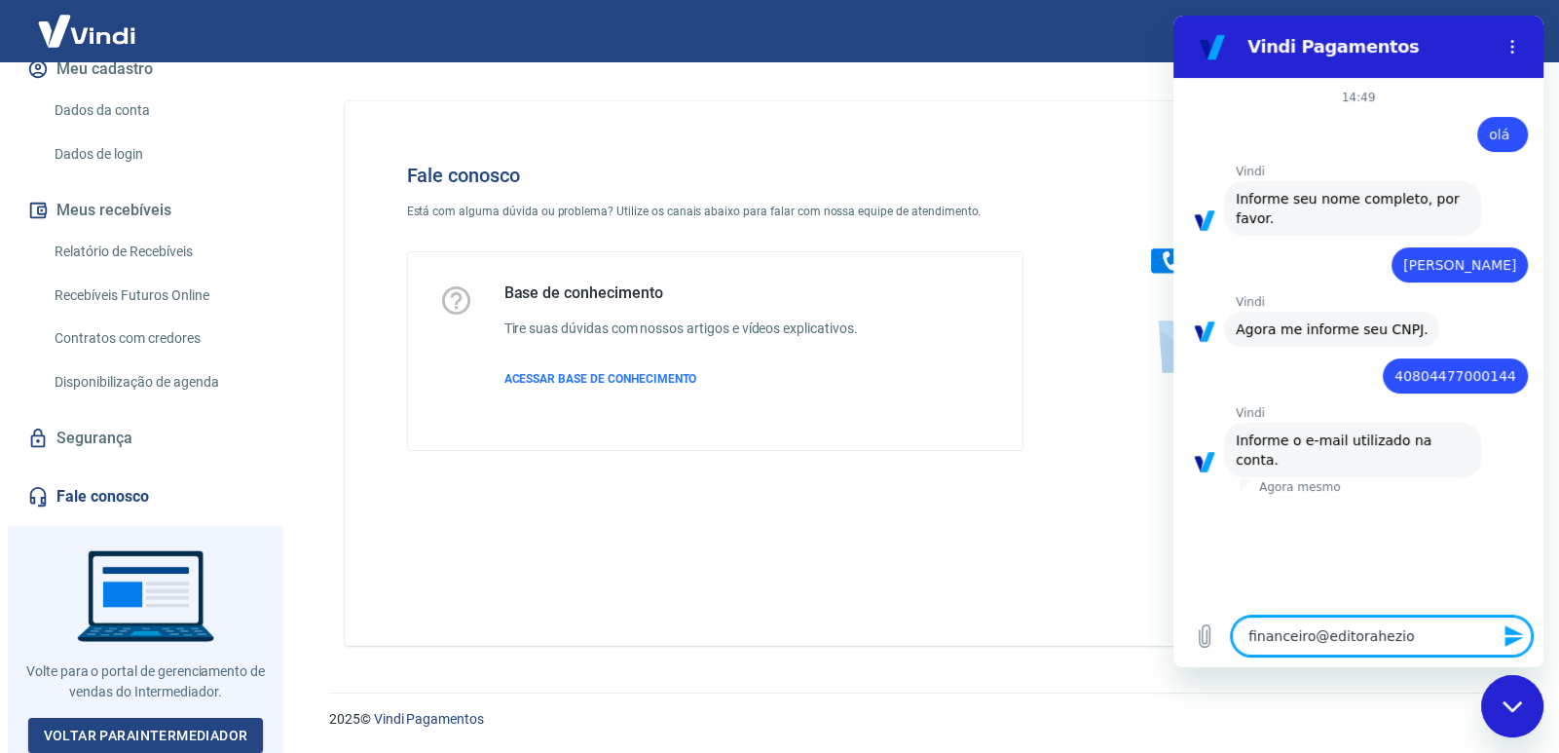
type textarea "financeiro@editoraheziom"
type textarea "x"
type textarea "financeiro@editoraheziom."
type textarea "x"
type textarea "financeiro@editoraheziom.c"
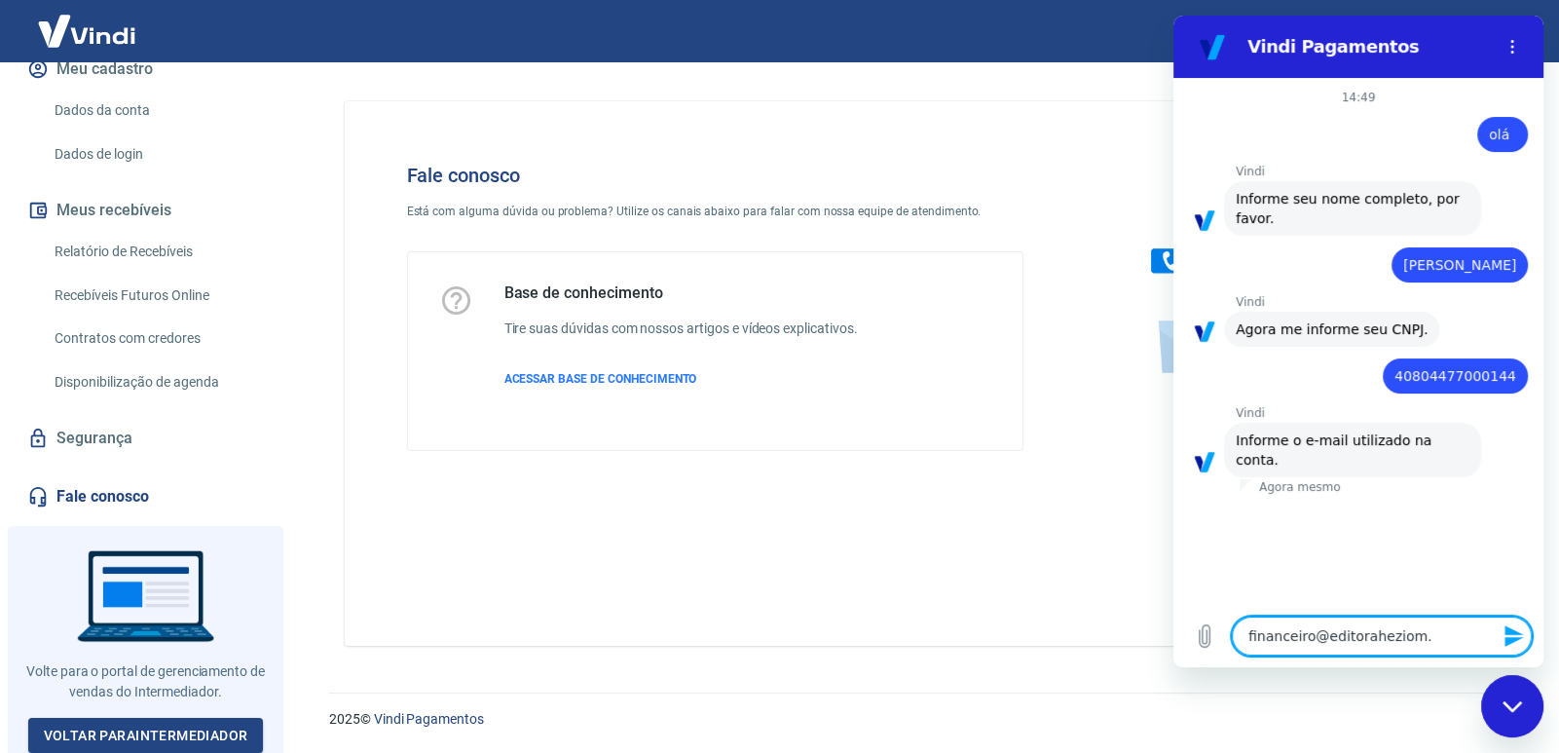
type textarea "x"
type textarea "[EMAIL_ADDRESS][DOMAIN_NAME]"
type textarea "x"
type textarea "[EMAIL_ADDRESS][DOMAIN_NAME]"
type textarea "x"
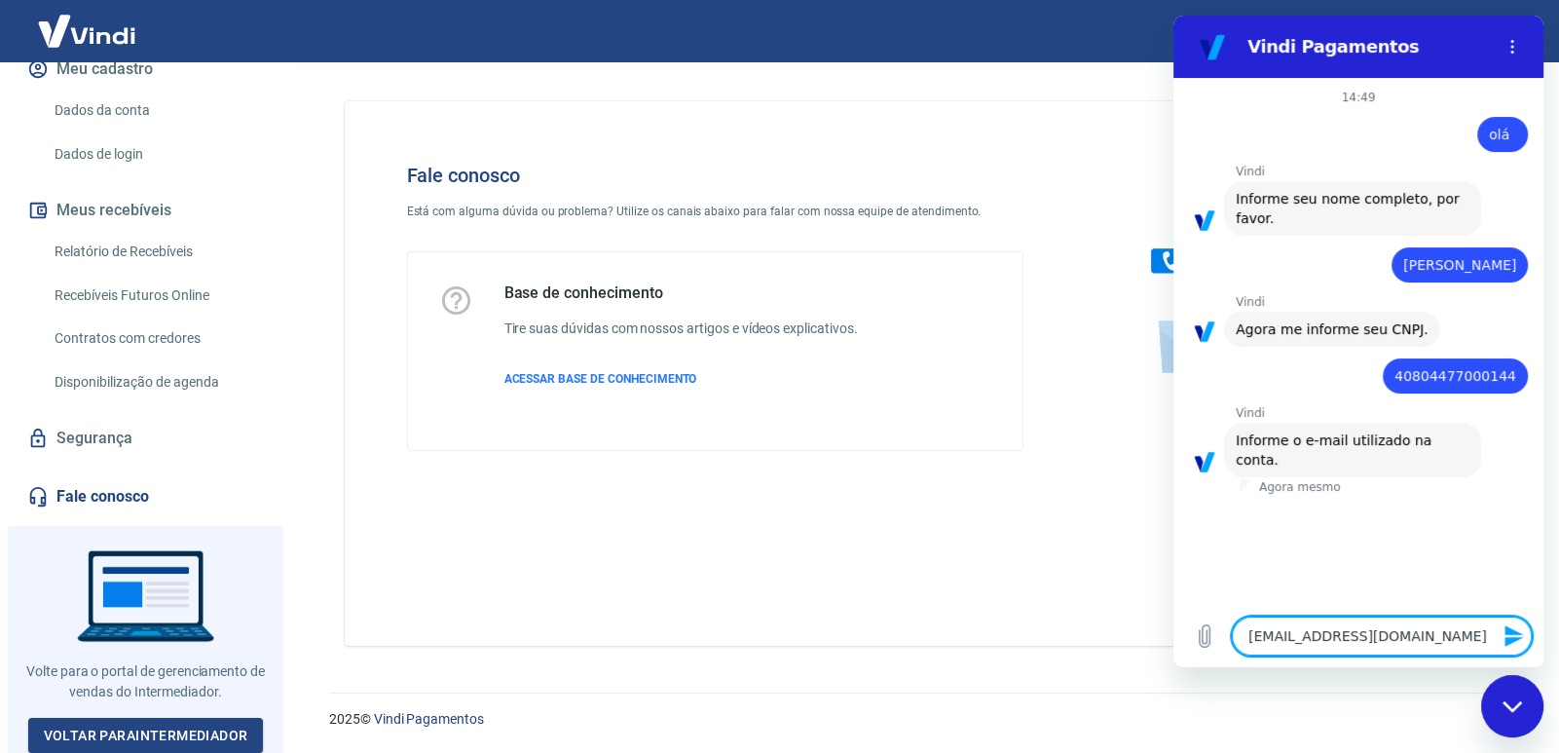
type textarea "[EMAIL_ADDRESS][DOMAIN_NAME]."
type textarea "x"
type textarea "financeiro@editoraheziom.com.b"
type textarea "x"
type textarea "[EMAIL_ADDRESS][DOMAIN_NAME]"
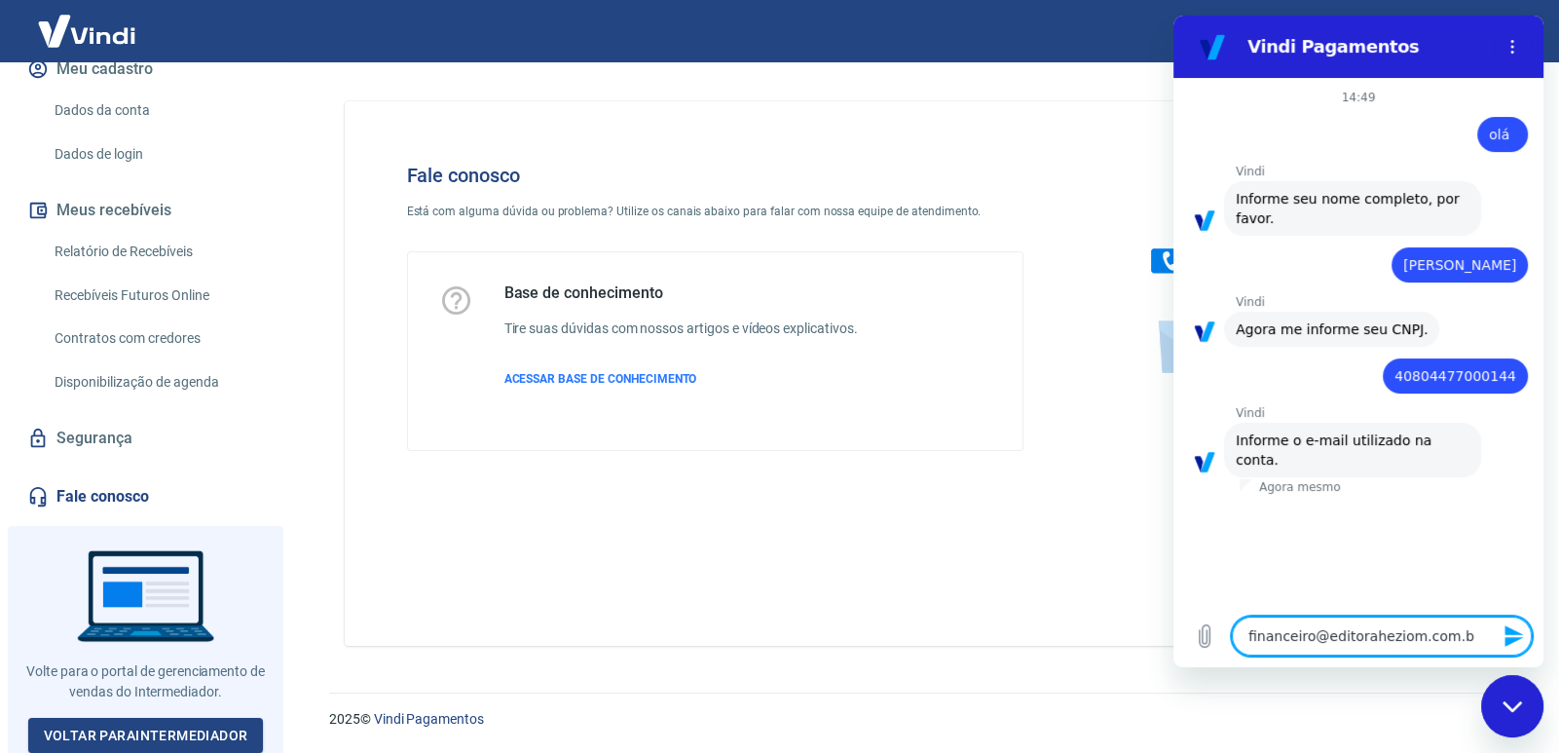
type textarea "x"
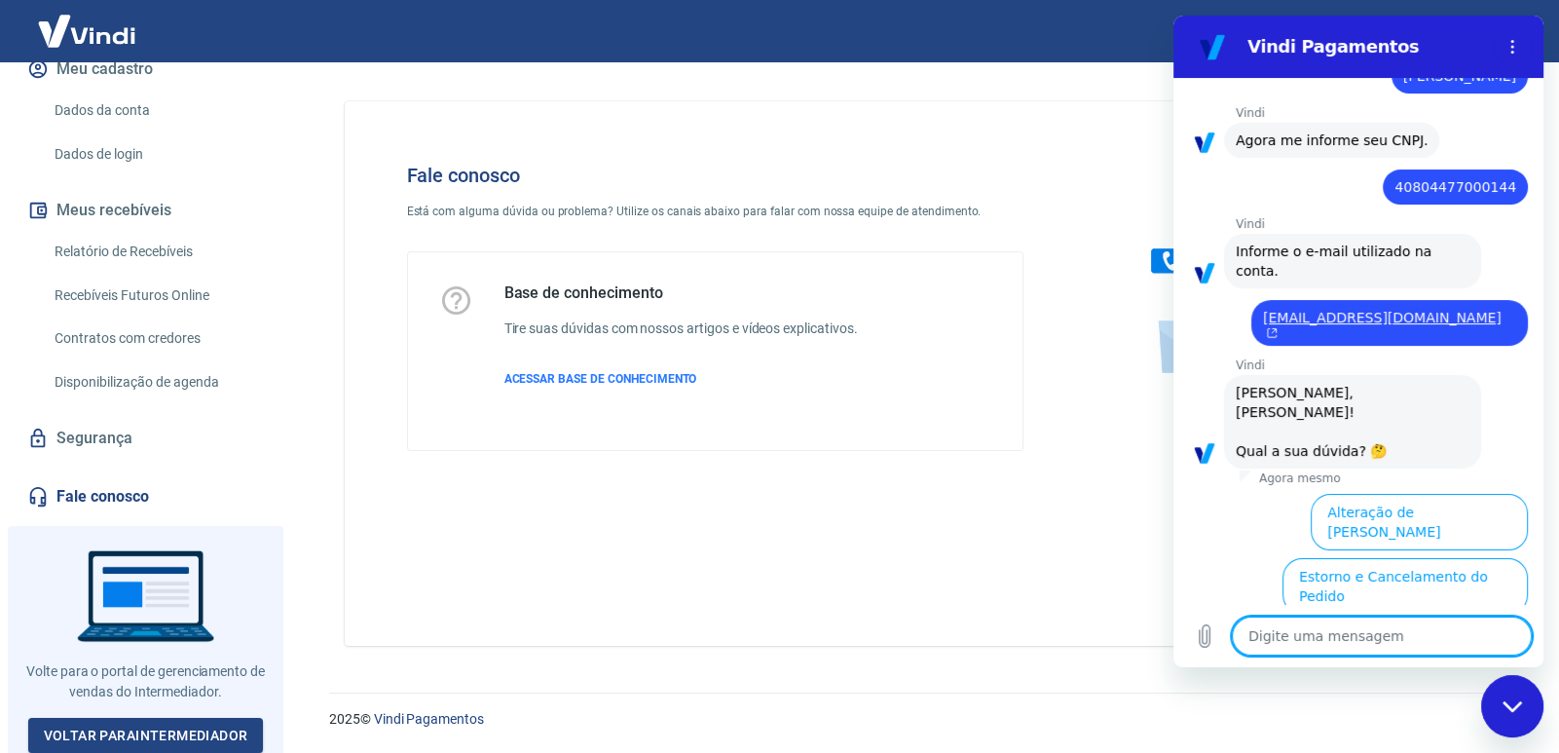
scroll to position [425, 0]
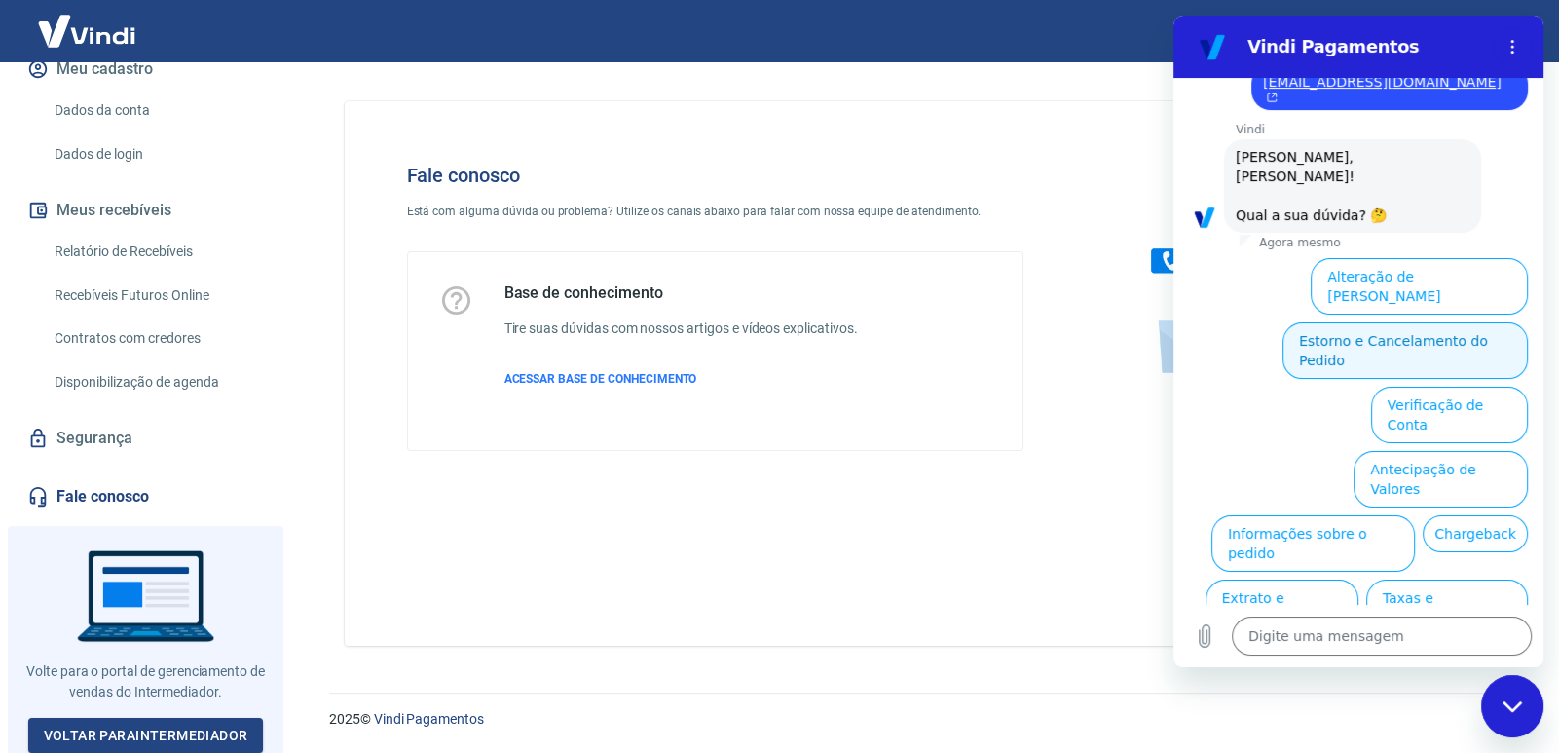
click at [1305, 322] on button "Estorno e Cancelamento do Pedido" at bounding box center [1404, 350] width 245 height 56
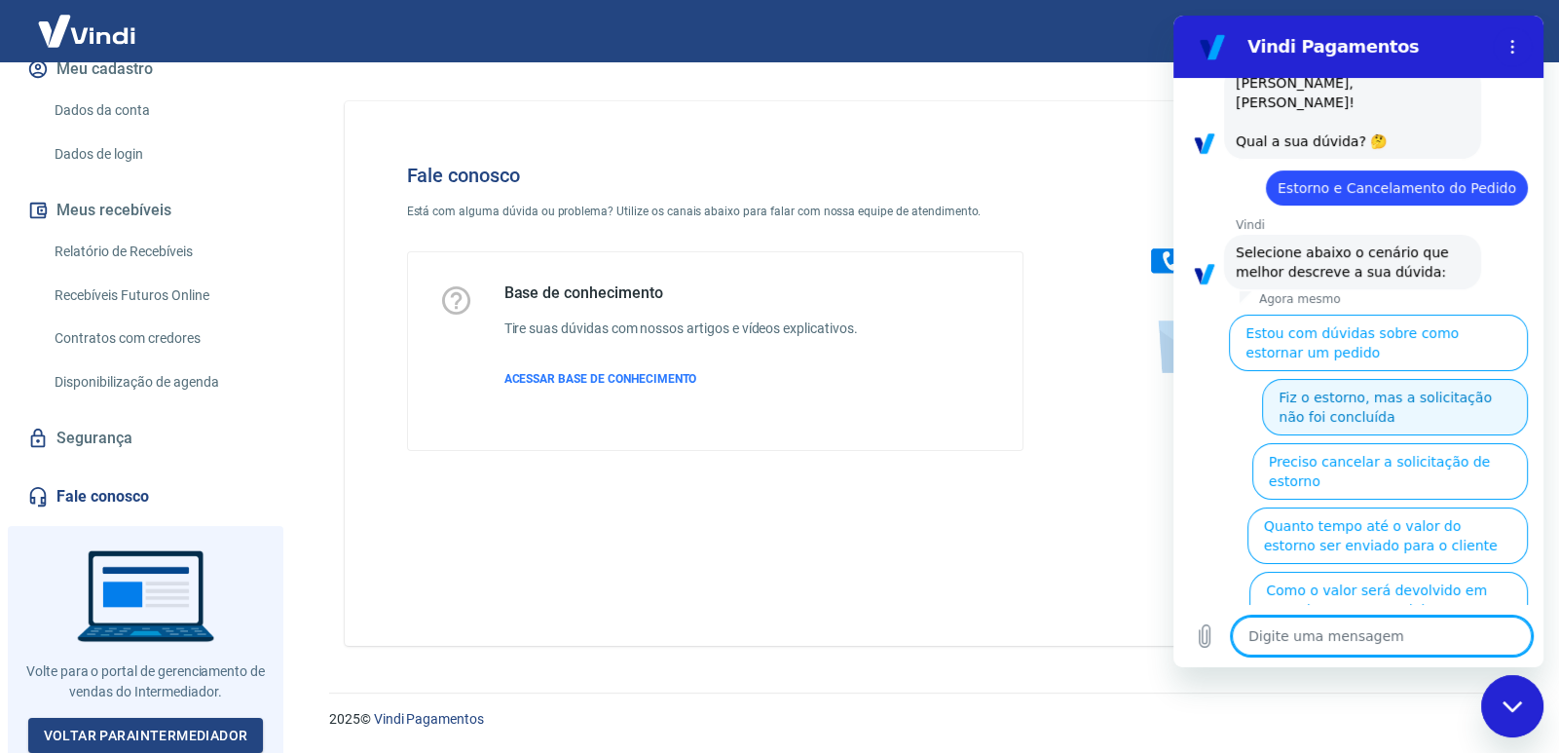
scroll to position [500, 0]
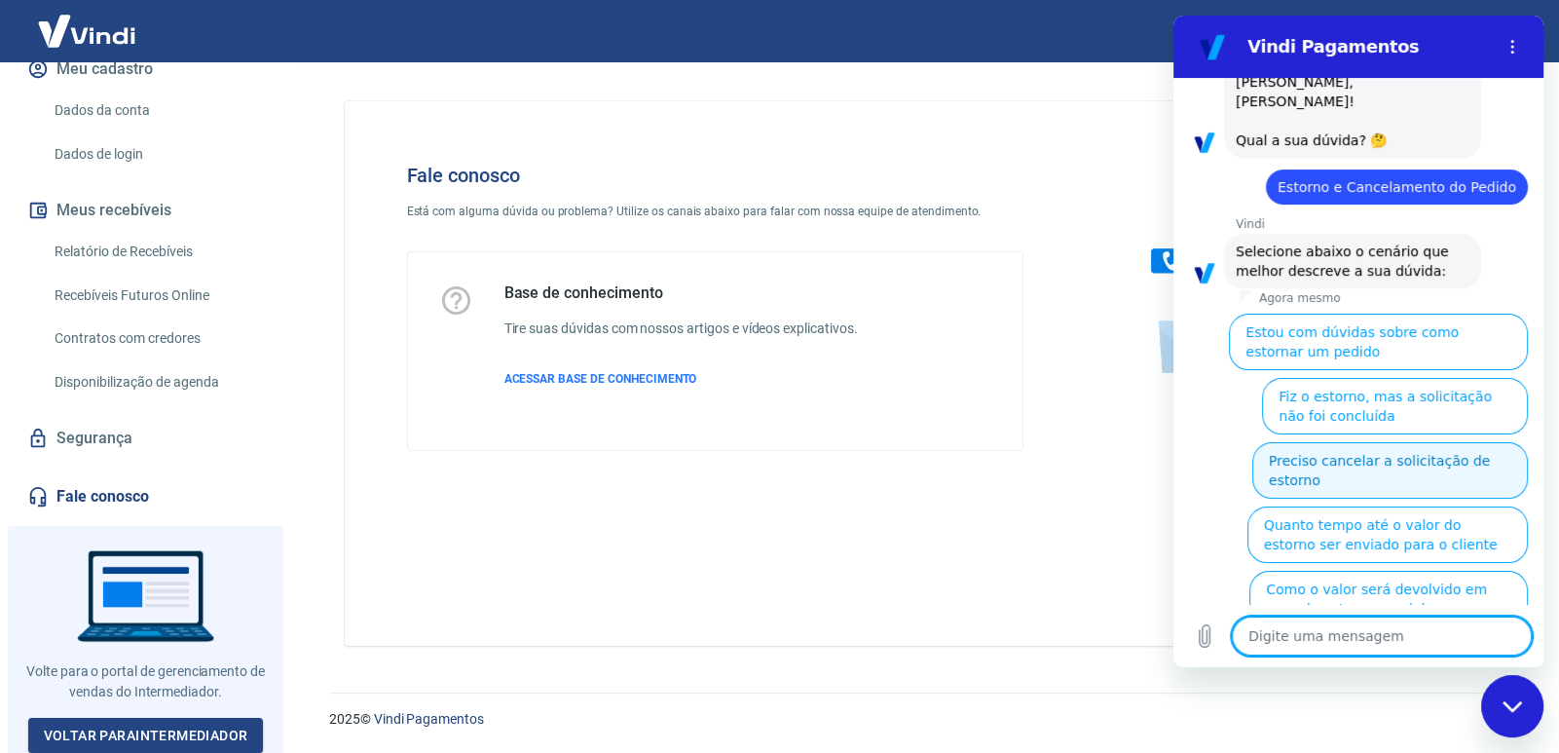
click at [1295, 442] on button "Preciso cancelar a solicitação de estorno" at bounding box center [1390, 470] width 276 height 56
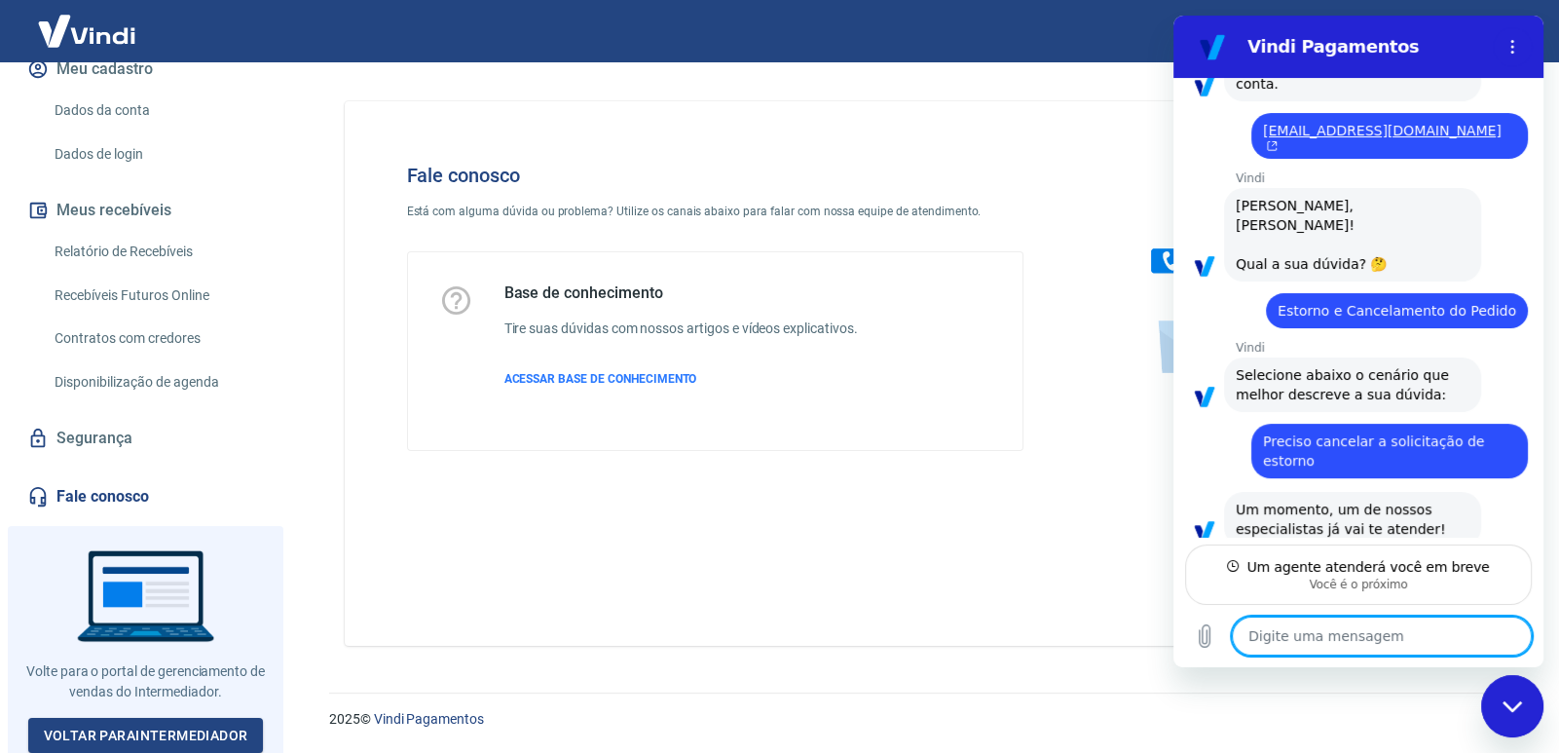
scroll to position [356, 0]
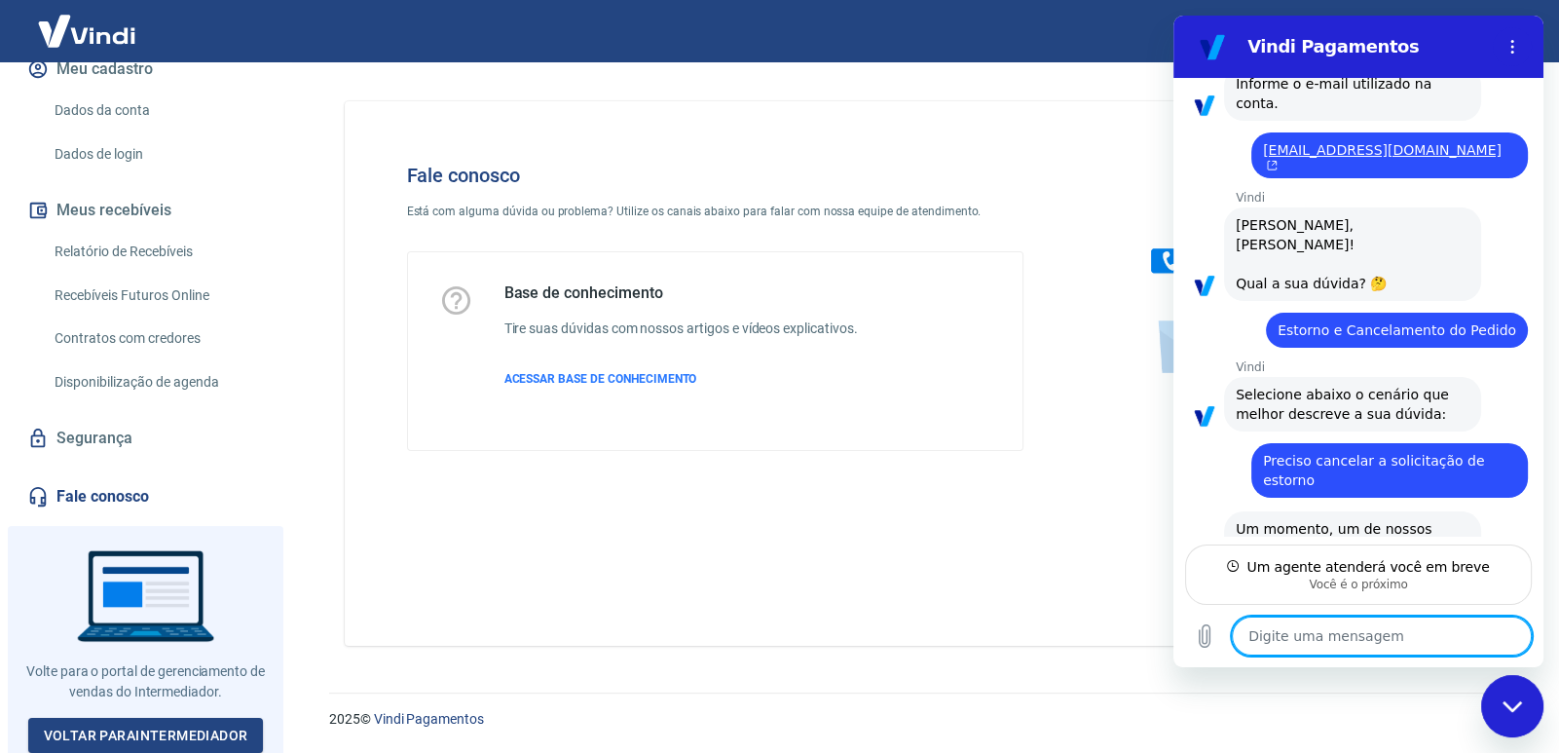
type textarea "x"
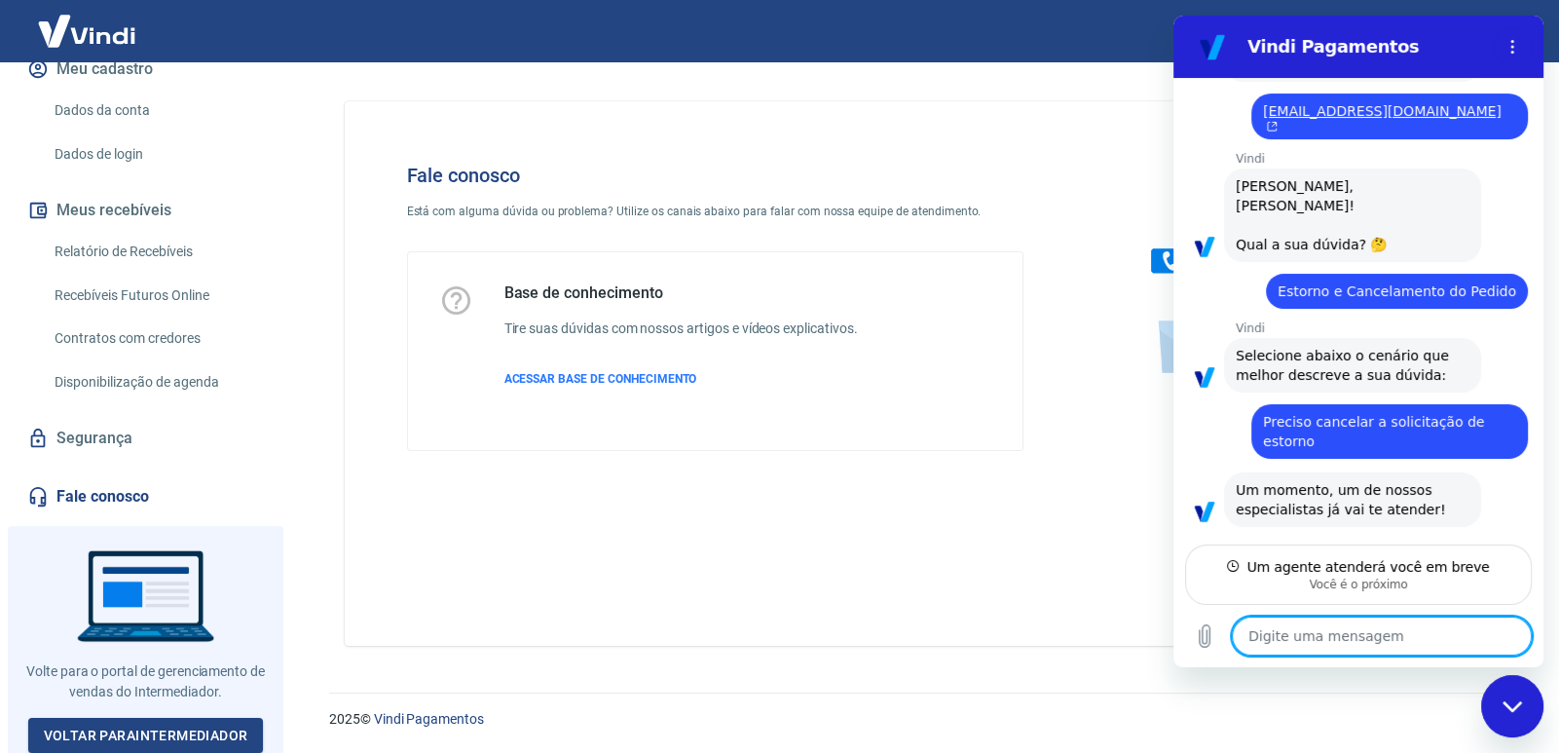
scroll to position [393, 0]
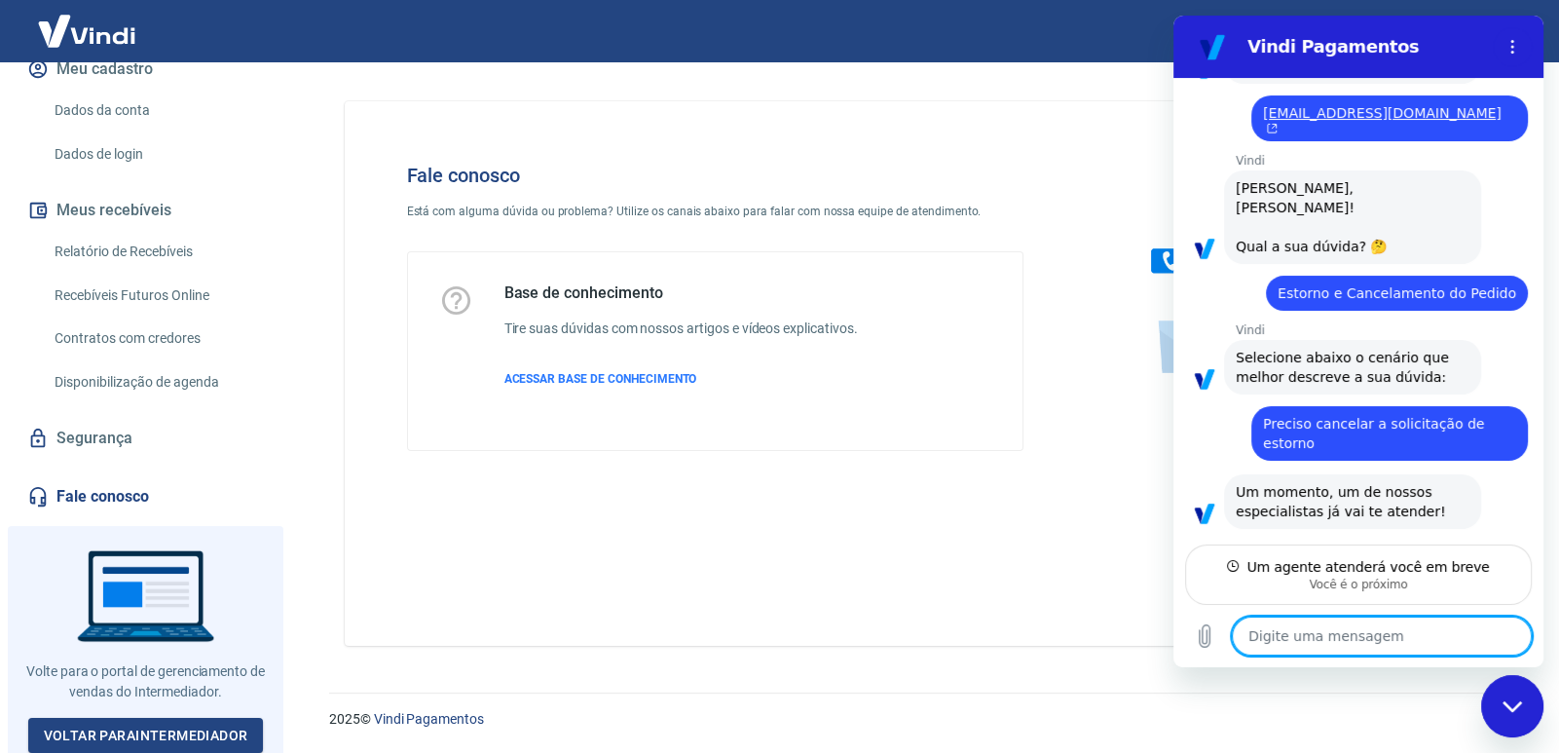
type textarea "B"
type textarea "x"
type textarea "Bo"
type textarea "x"
type textarea "Boa"
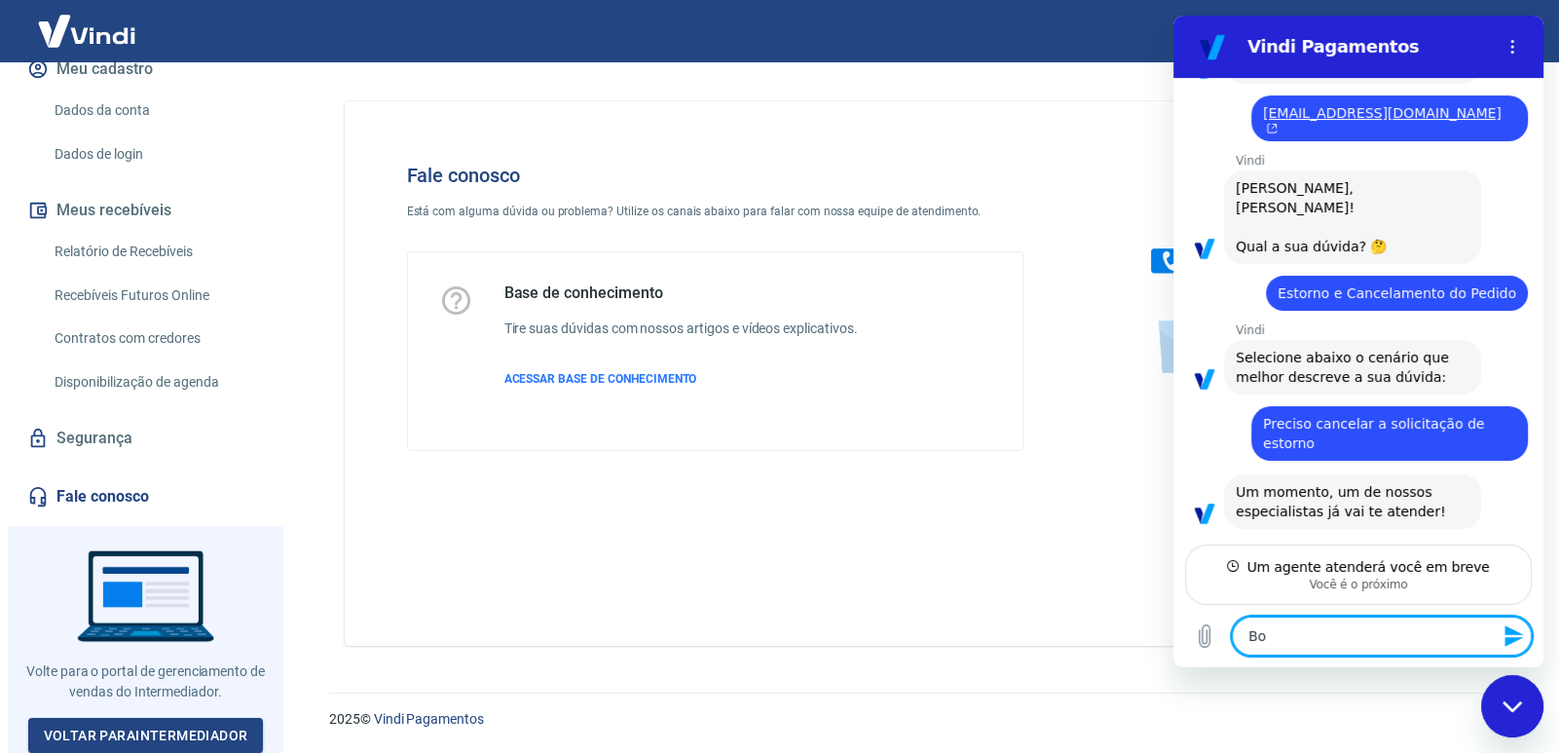
type textarea "x"
type textarea "Boa"
type textarea "x"
type textarea "Boa t"
type textarea "x"
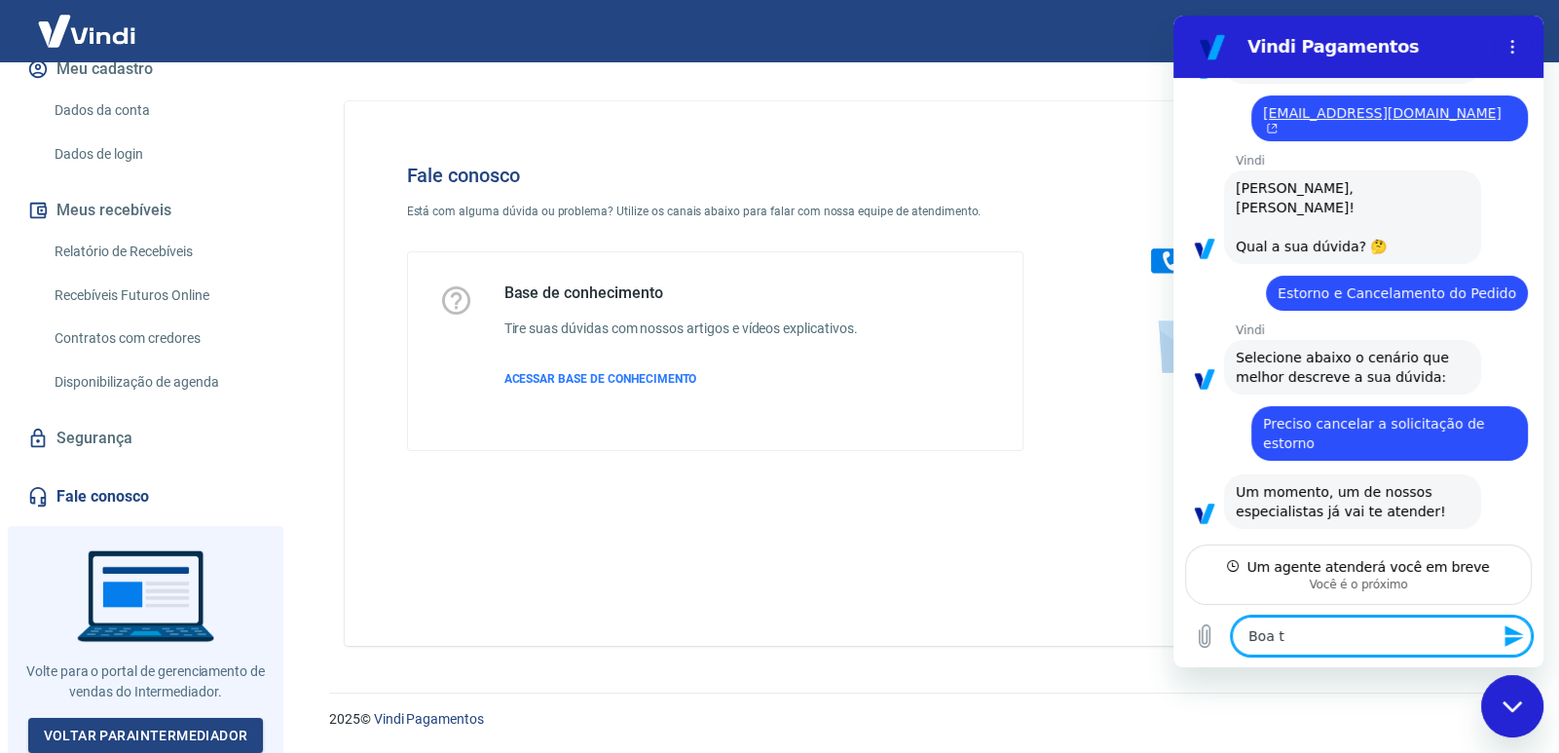
type textarea "Boa ta"
type textarea "x"
type textarea "Boa tar"
type textarea "x"
type textarea "Boa tard"
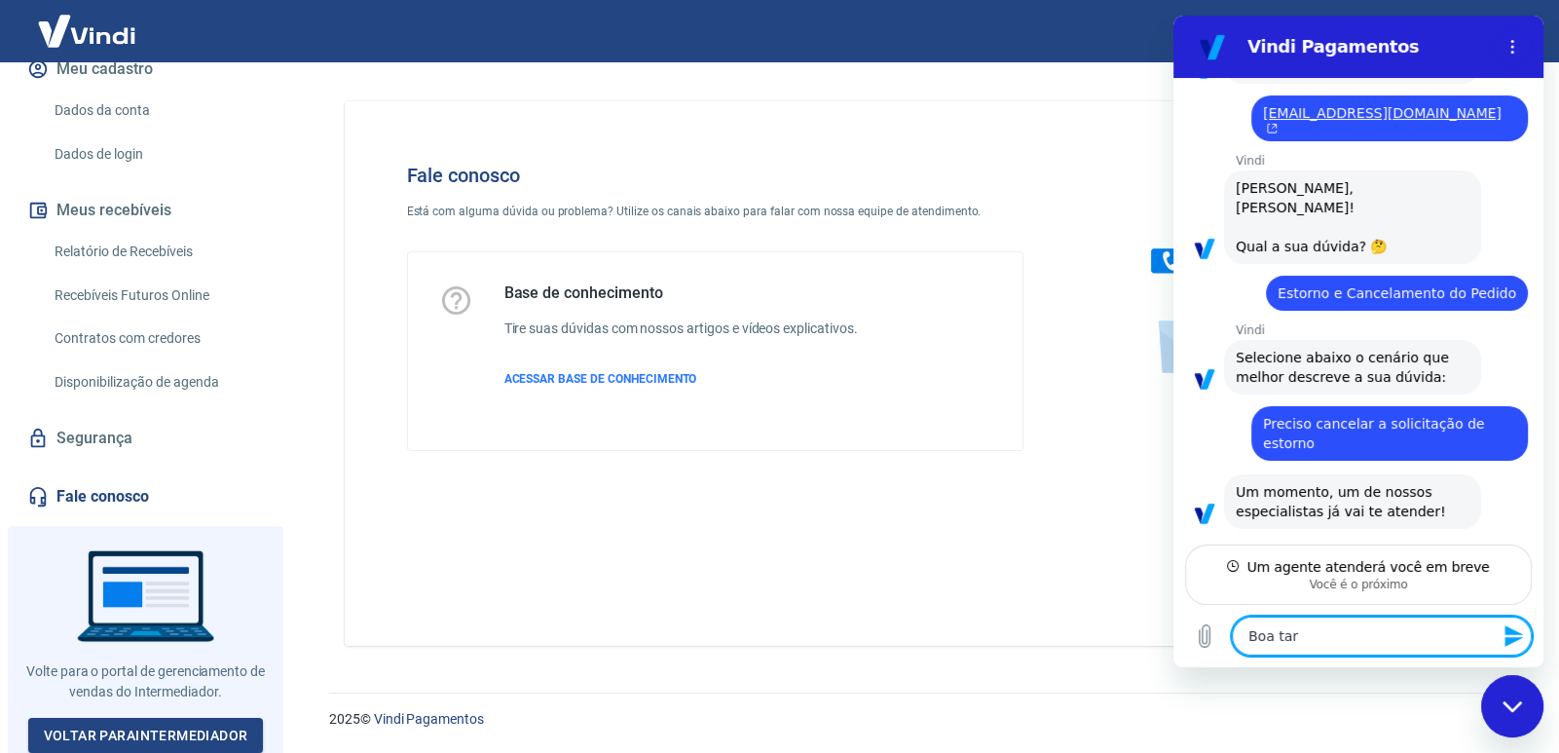
type textarea "x"
type textarea "Boa tarde"
type textarea "x"
type textarea "Boa tarde"
type textarea "x"
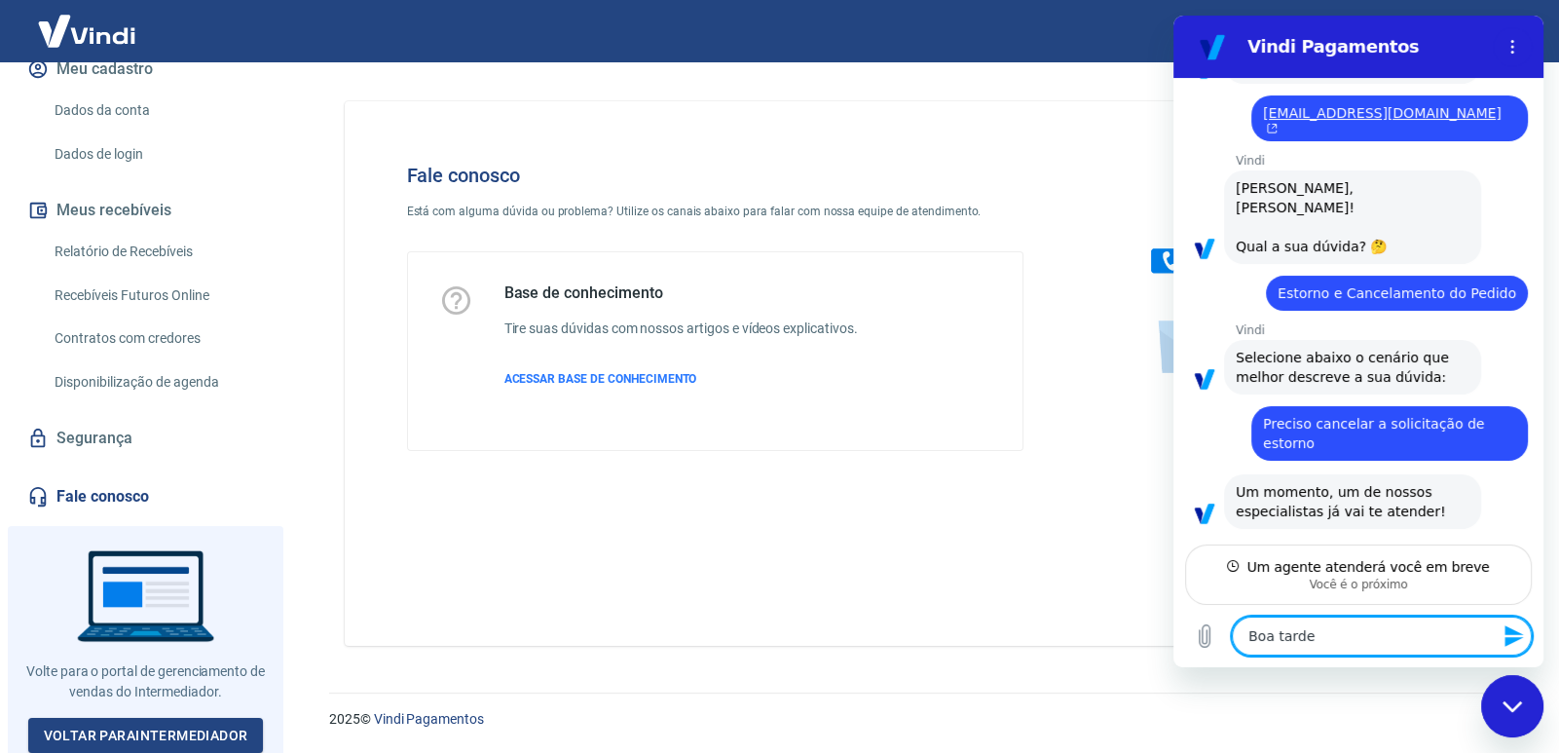
type textarea "Boa tarde s"
type textarea "x"
type textarea "Boa tarde si"
type textarea "x"
type textarea "Boa tarde s"
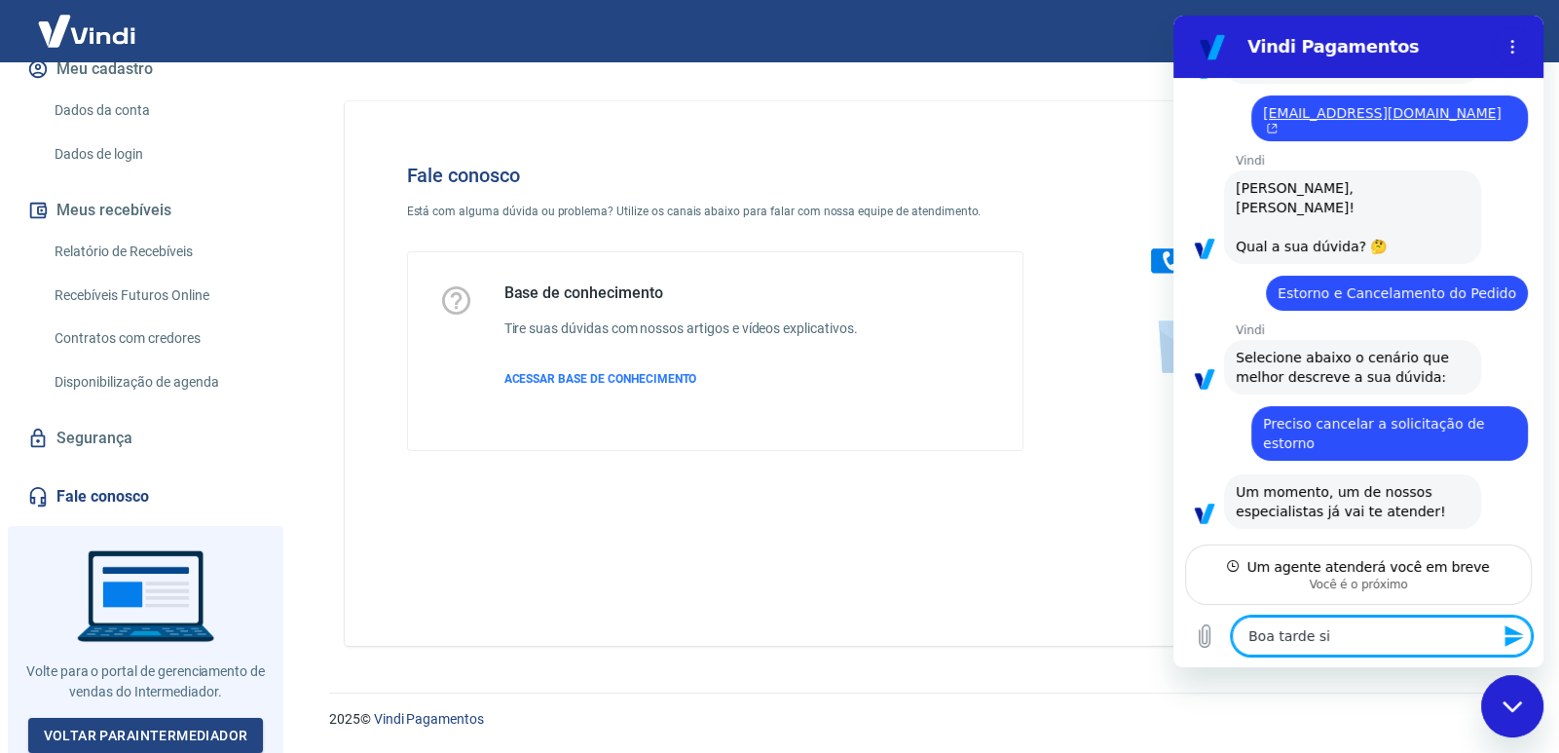
type textarea "x"
type textarea "Boa tarde"
type textarea "x"
type textarea "Boa tarde S"
type textarea "x"
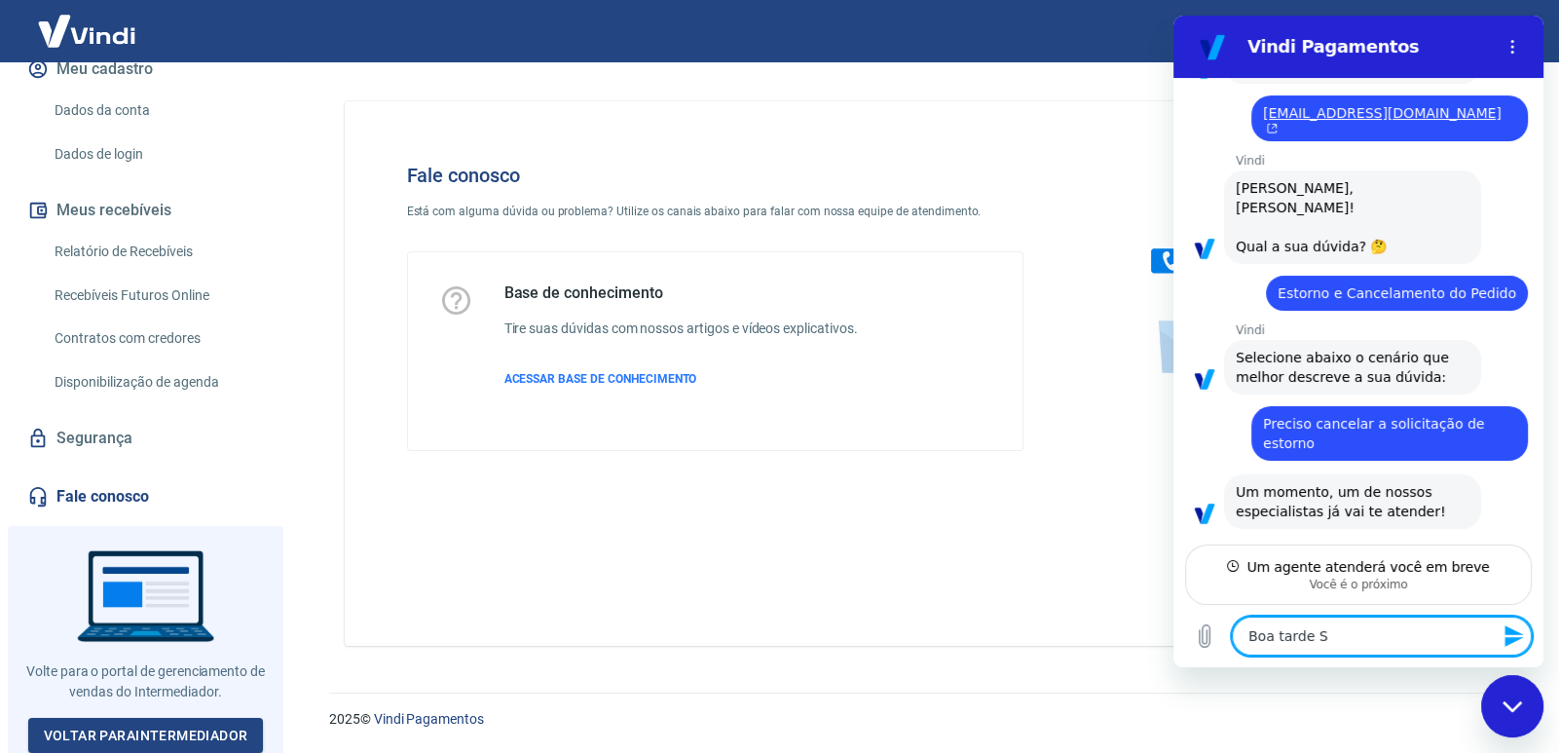
type textarea "Boa tarde Si"
type textarea "x"
type textarea "Boa tarde Sil"
type textarea "x"
type textarea "Boa tarde Silv"
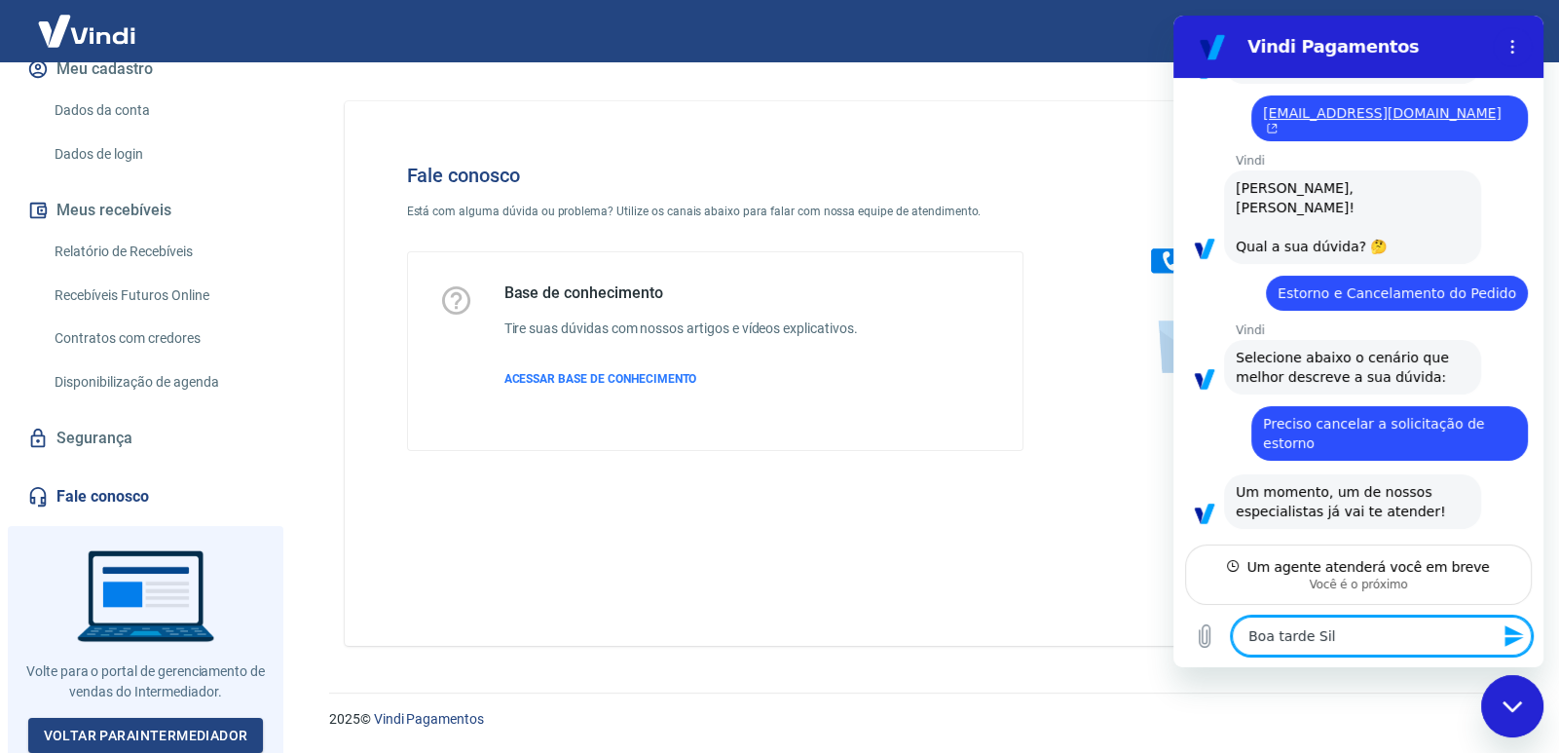
type textarea "x"
type textarea "[PERSON_NAME]"
type textarea "x"
type textarea "[PERSON_NAME]"
type textarea "x"
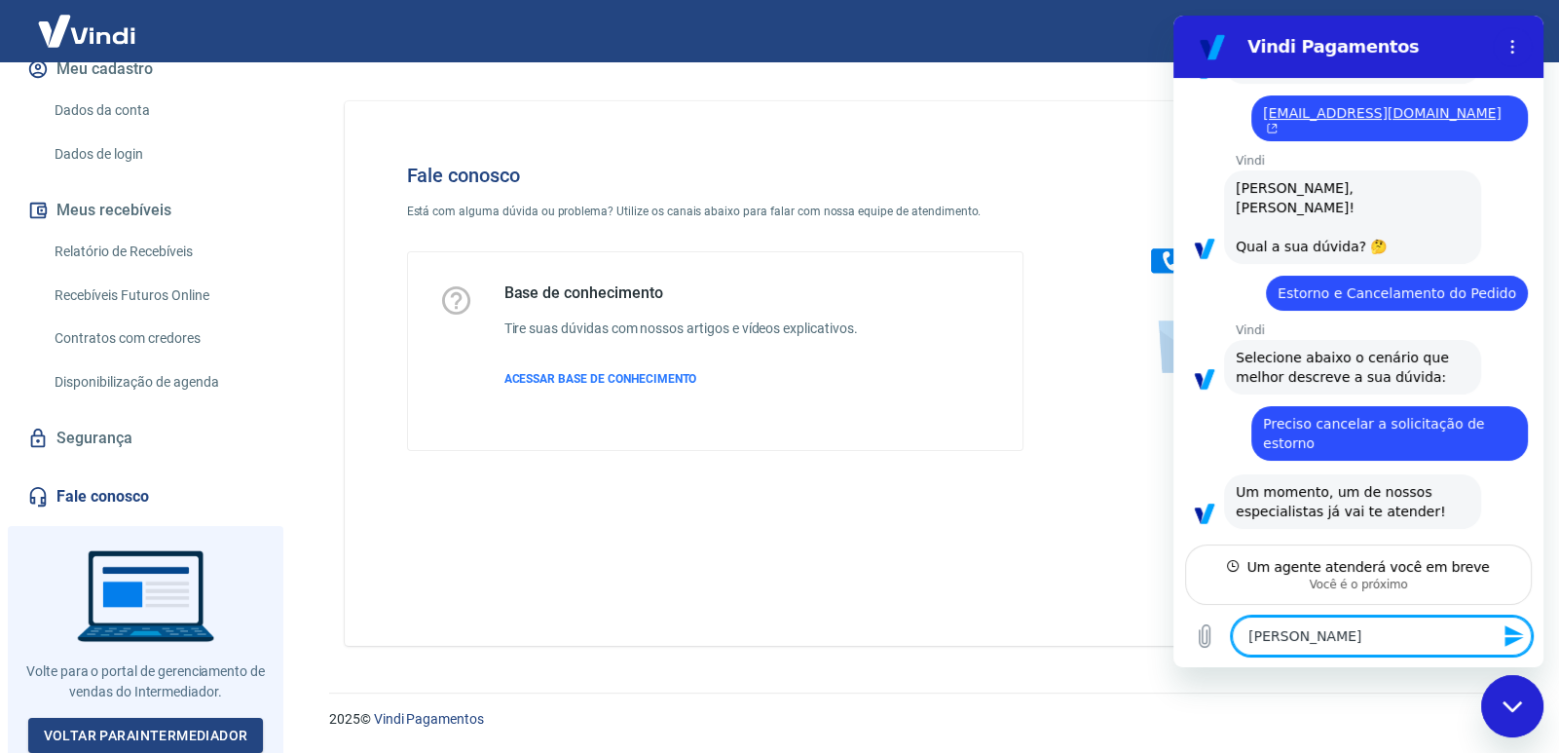
type textarea "[PERSON_NAME]"
type textarea "x"
type textarea "[PERSON_NAME]"
type textarea "x"
type textarea "Boa tarde Silvana t"
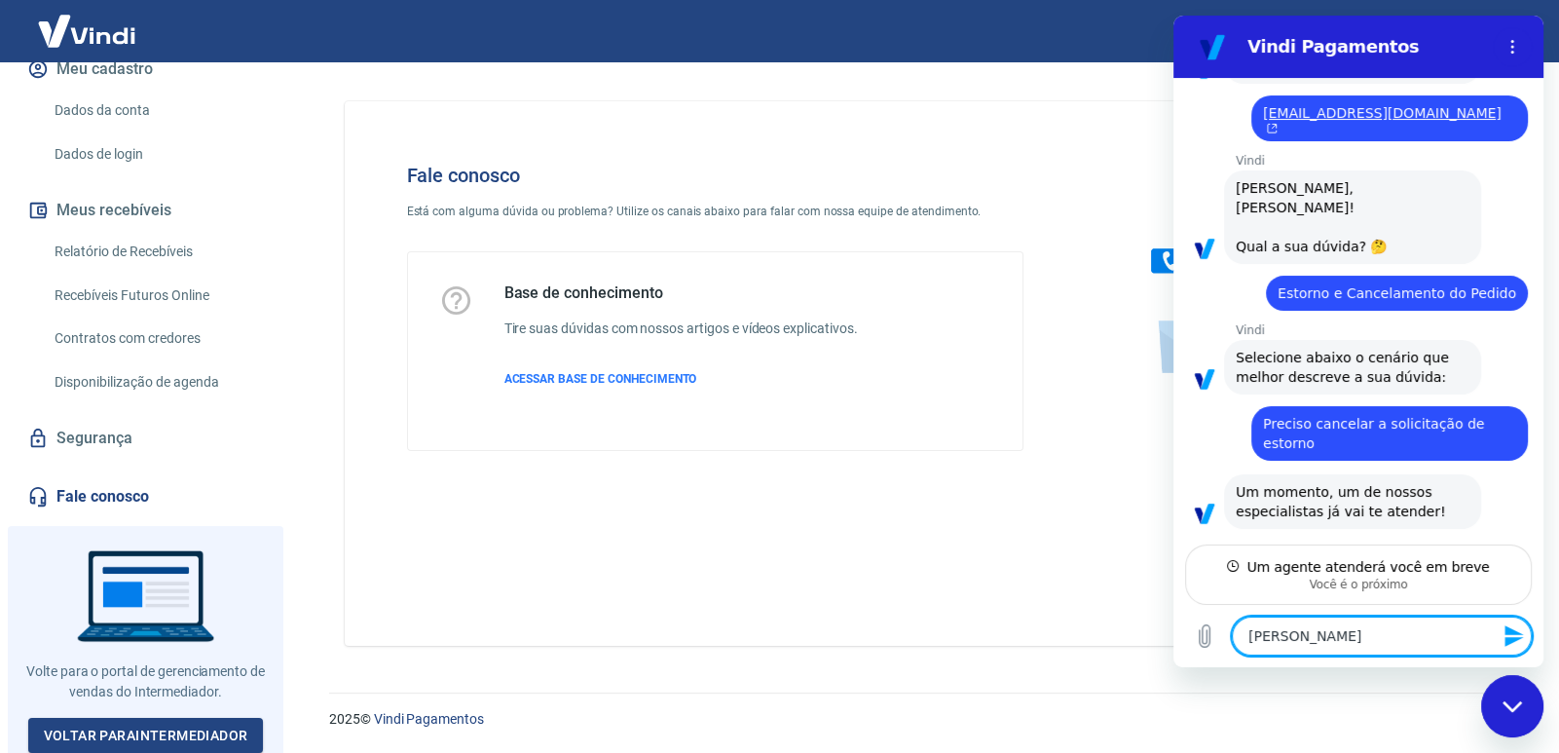
type textarea "x"
type textarea "Boa tarde Silvana tu"
type textarea "x"
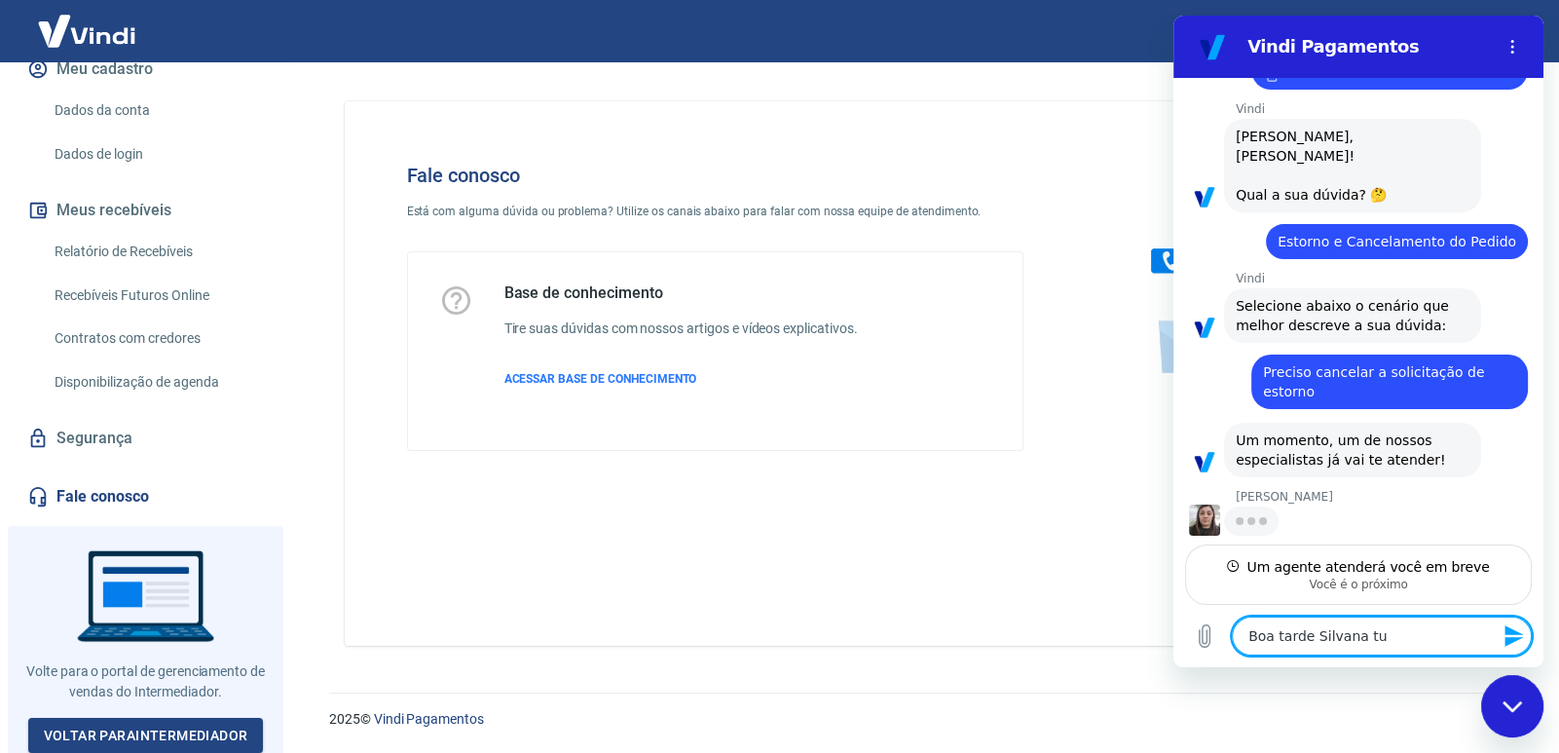
type textarea "Boa tarde Silvana tud"
type textarea "x"
type textarea "Boa tarde Silvana tudo"
type textarea "x"
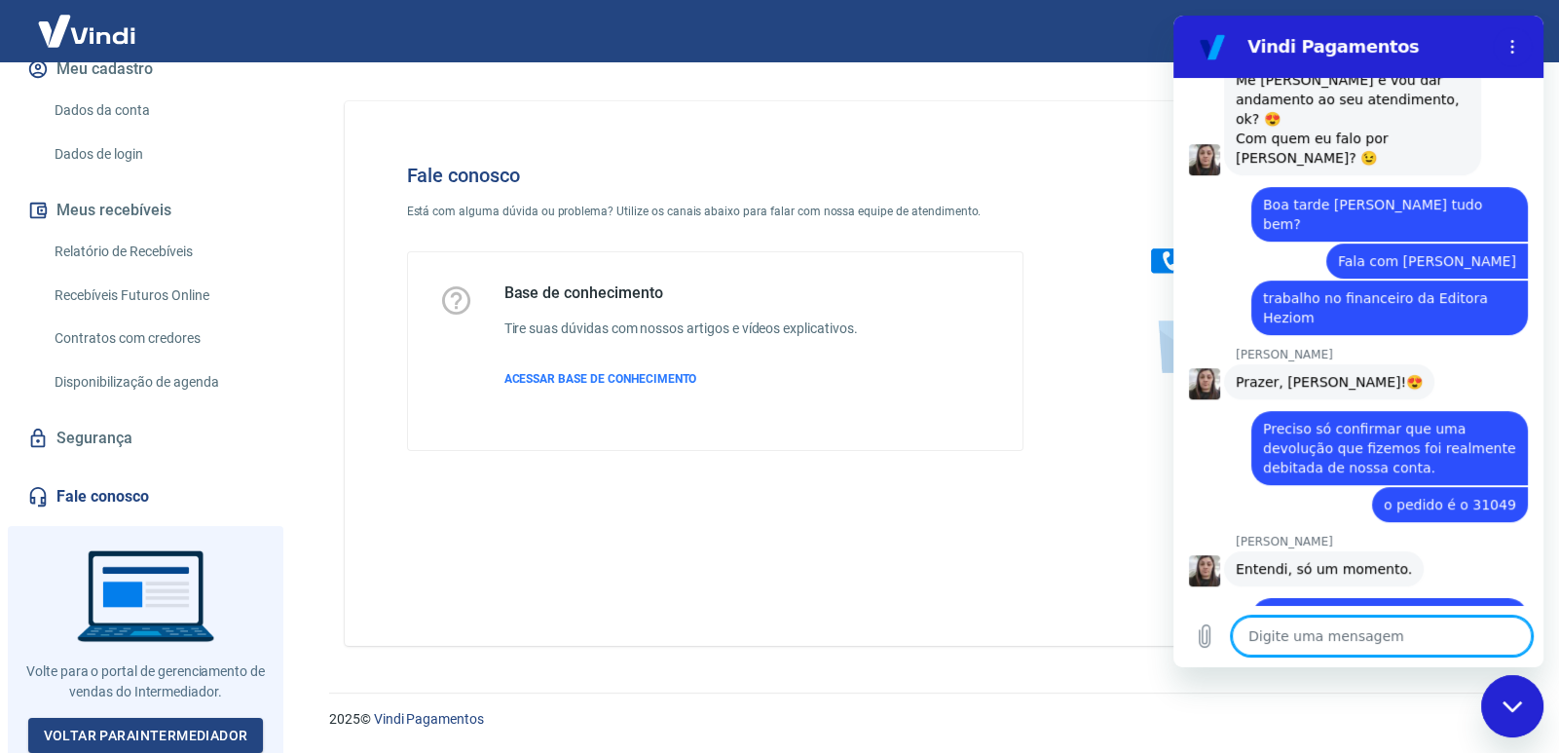
scroll to position [965, 0]
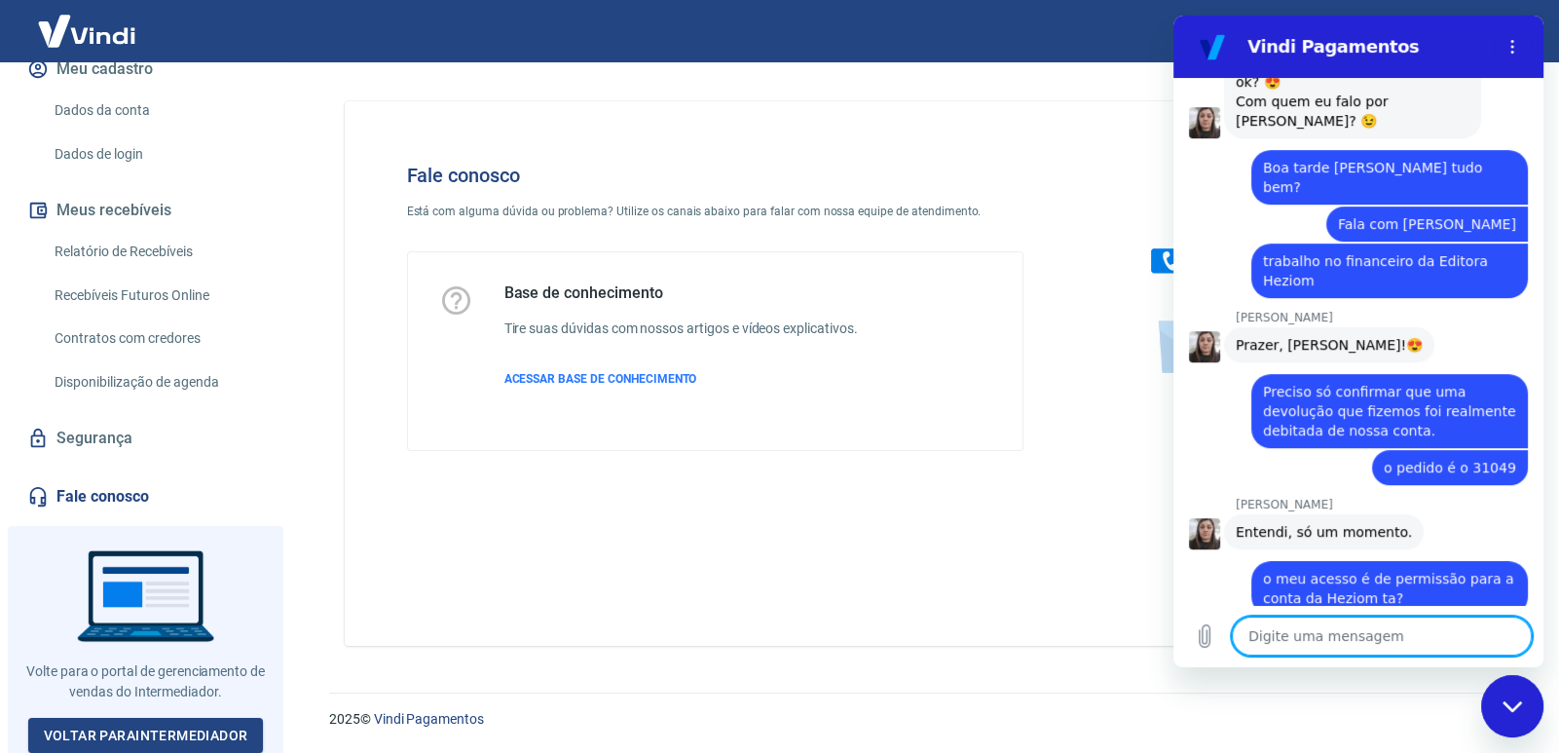
click at [1285, 619] on textarea at bounding box center [1382, 635] width 300 height 39
paste textarea "ASSOCIACAO EDITORA [DEMOGRAPHIC_DATA] DE PINHEIROS [EMAIL_ADDRESS][DOMAIN_NAME]…"
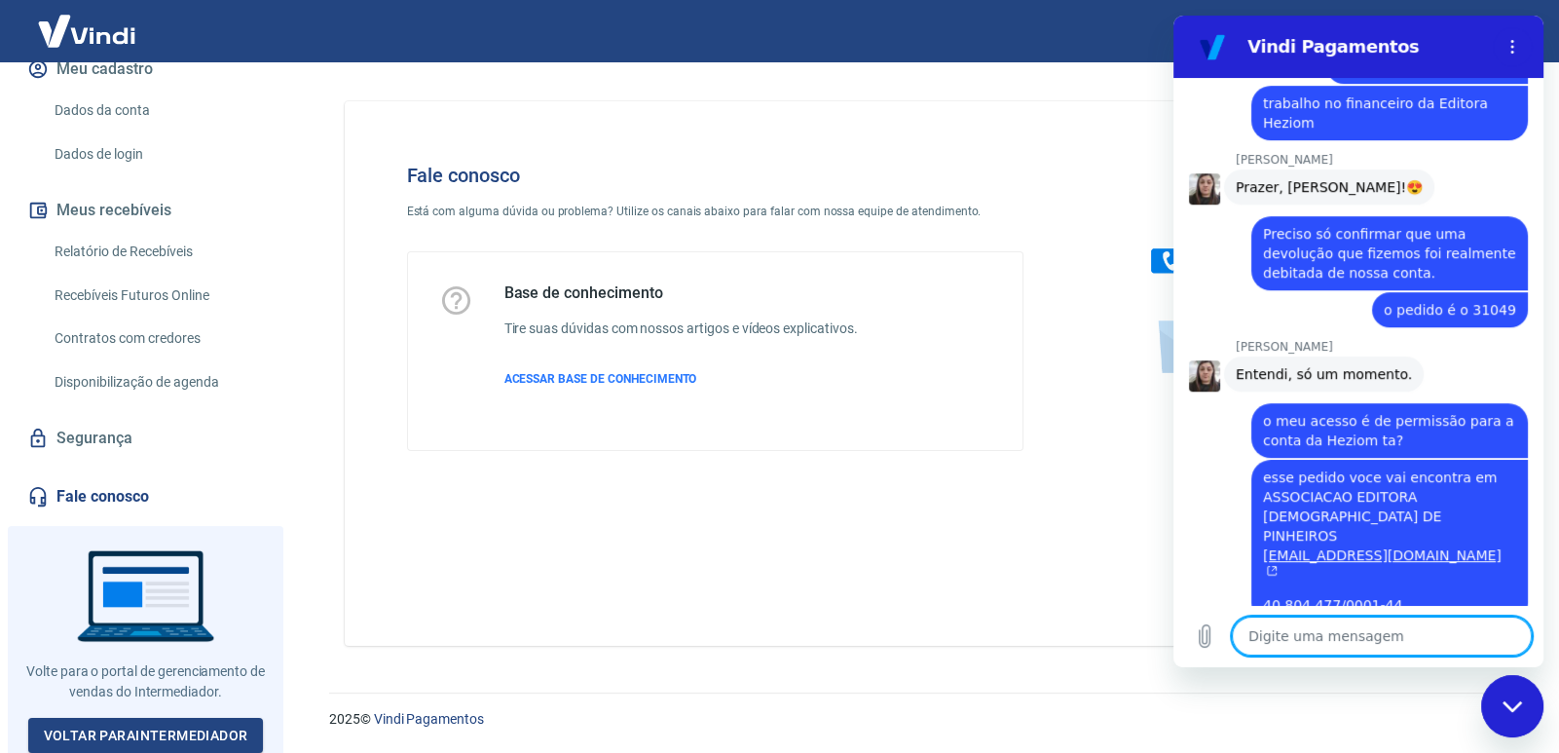
scroll to position [1127, 0]
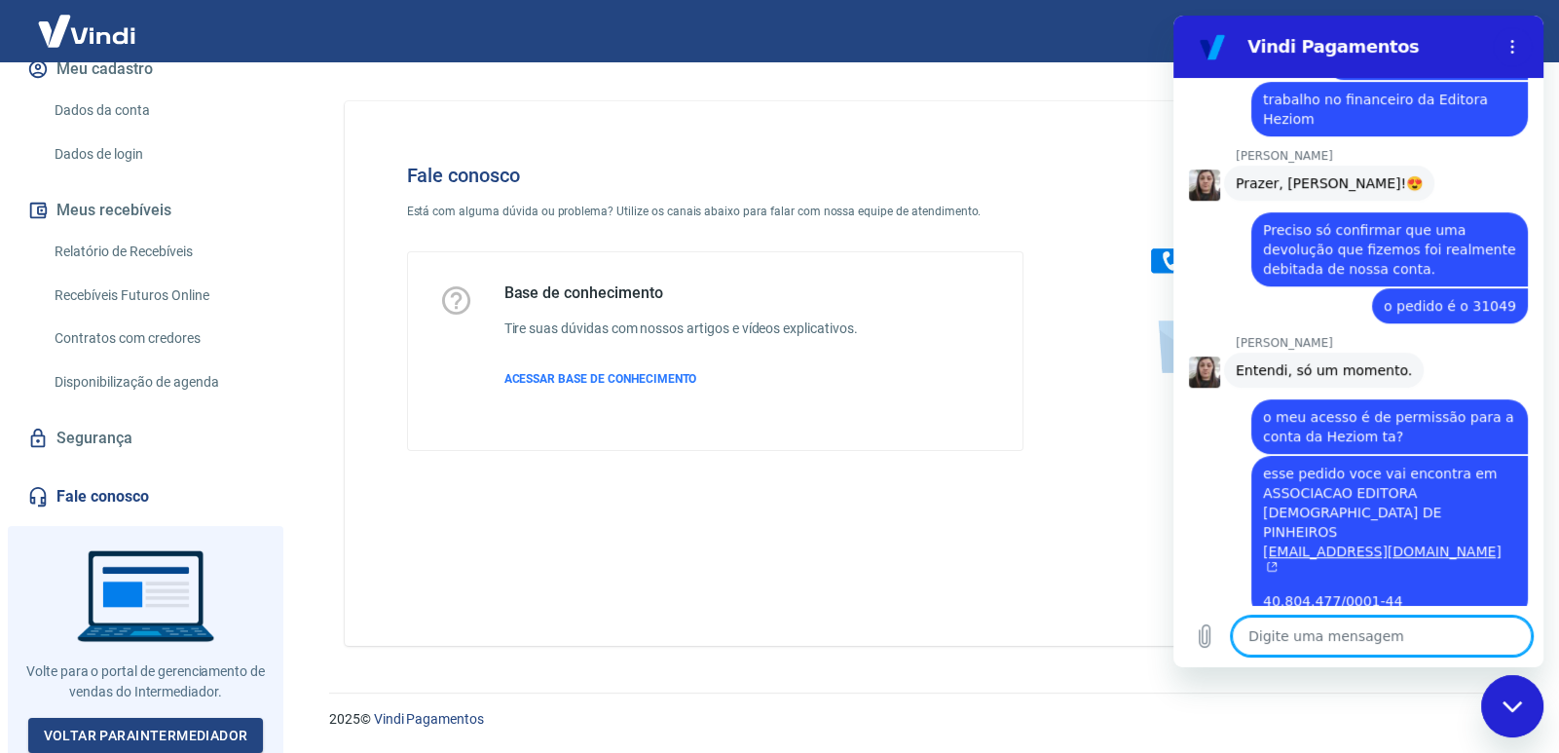
click at [1329, 641] on textarea at bounding box center [1382, 635] width 300 height 39
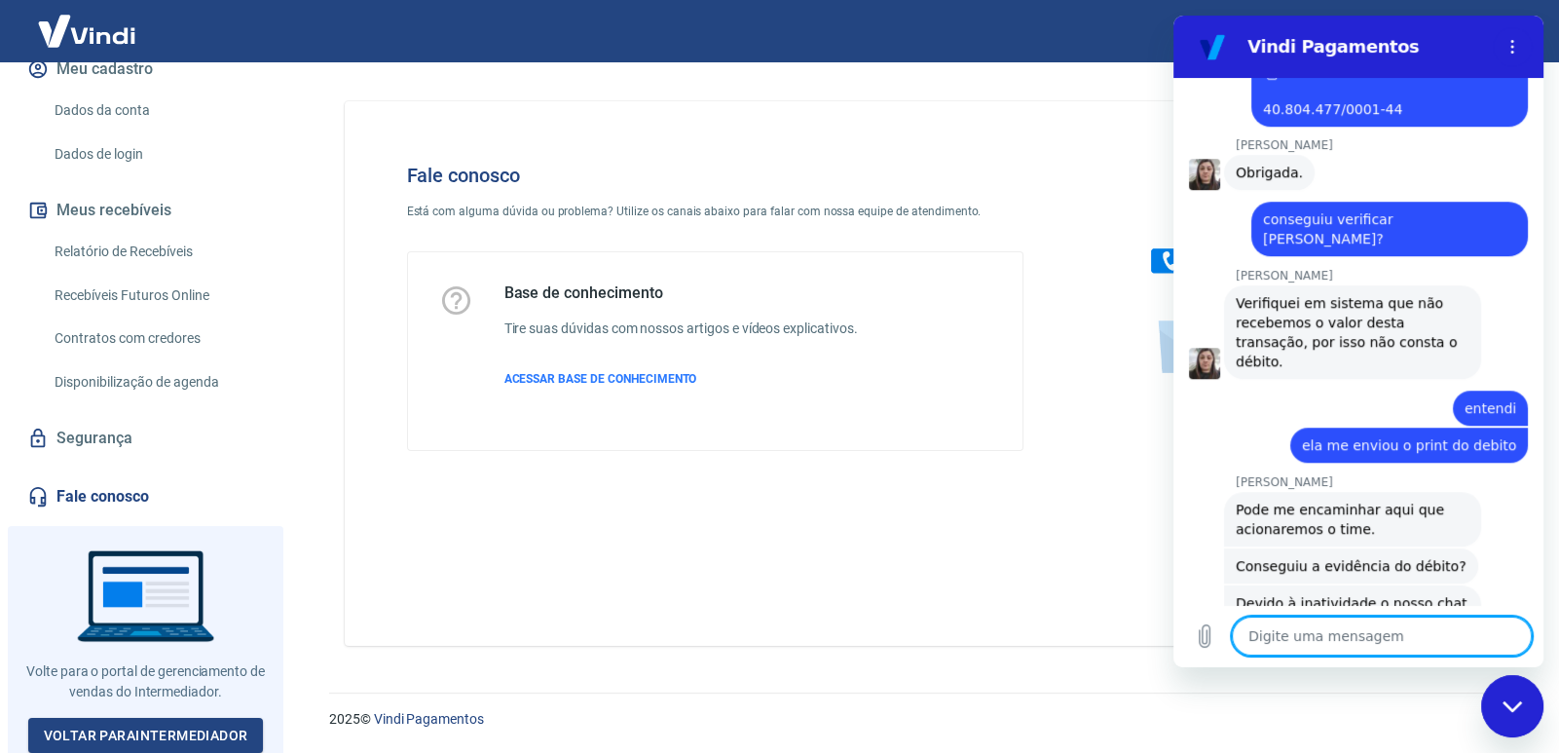
scroll to position [1762, 0]
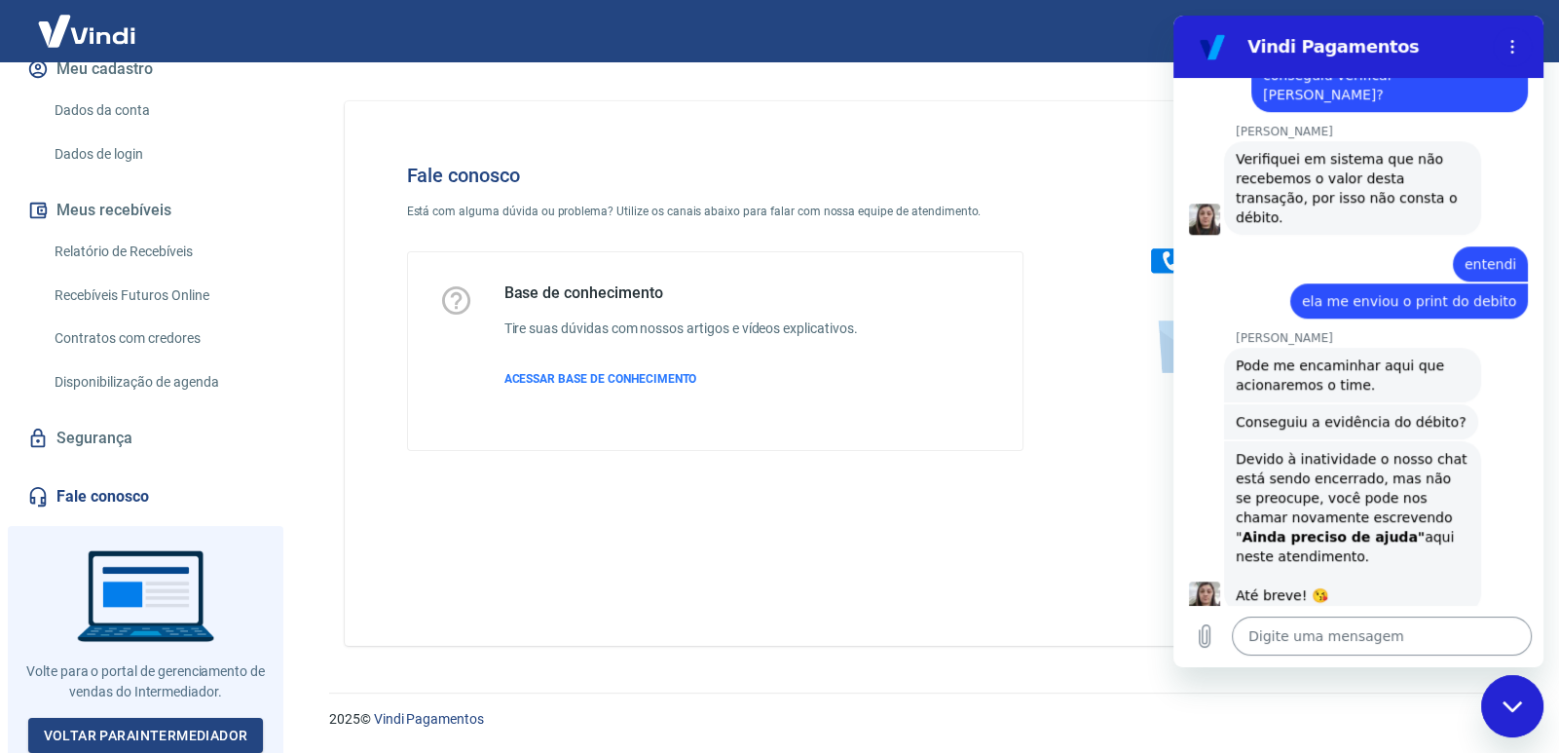
drag, startPoint x: 1288, startPoint y: 658, endPoint x: 1294, endPoint y: 648, distance: 12.2
click at [1290, 655] on div "Digite uma mensagem x" at bounding box center [1358, 636] width 370 height 62
